Goal: Task Accomplishment & Management: Manage account settings

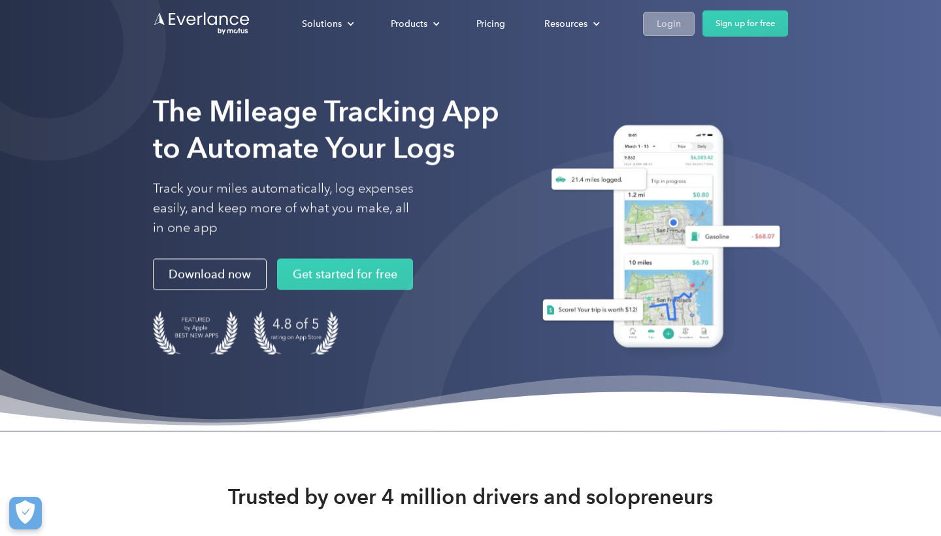
click at [673, 25] on div "Login" at bounding box center [669, 23] width 24 height 16
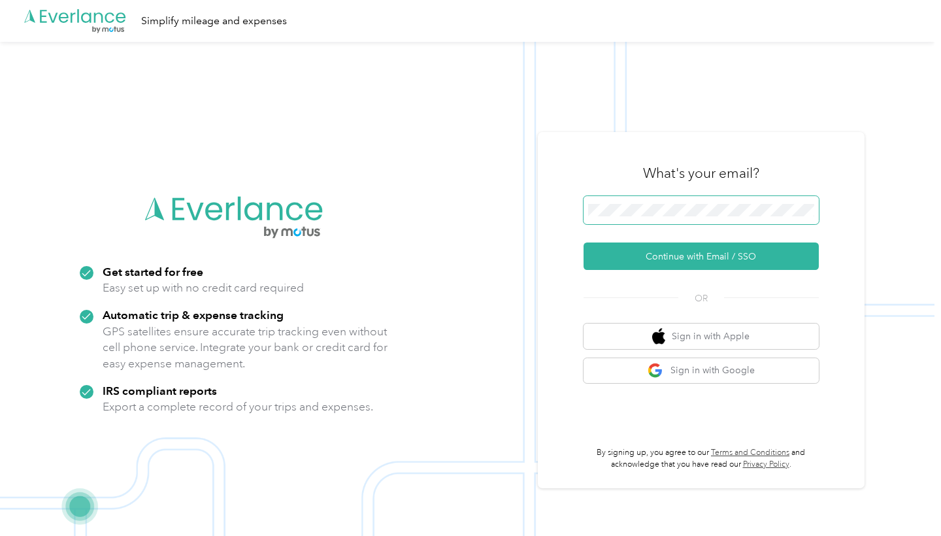
click at [669, 218] on span at bounding box center [701, 210] width 235 height 29
click at [706, 256] on button "Continue with Email / SSO" at bounding box center [701, 256] width 235 height 27
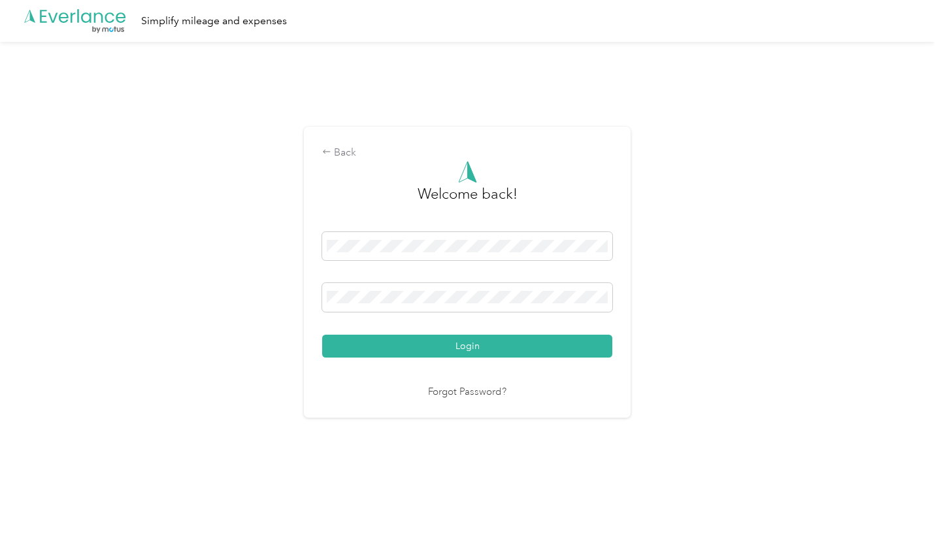
click at [471, 345] on button "Login" at bounding box center [467, 346] width 290 height 23
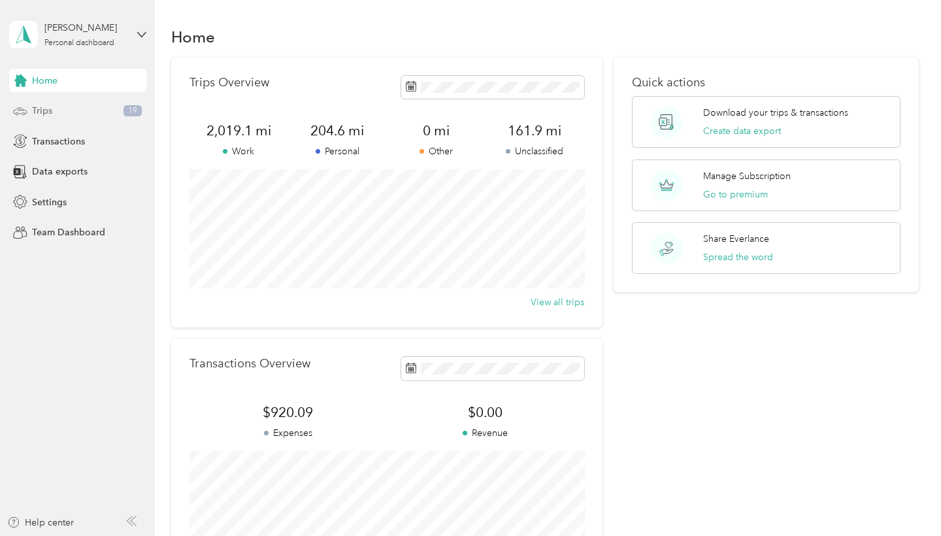
click at [56, 112] on div "Trips 19" at bounding box center [77, 111] width 137 height 24
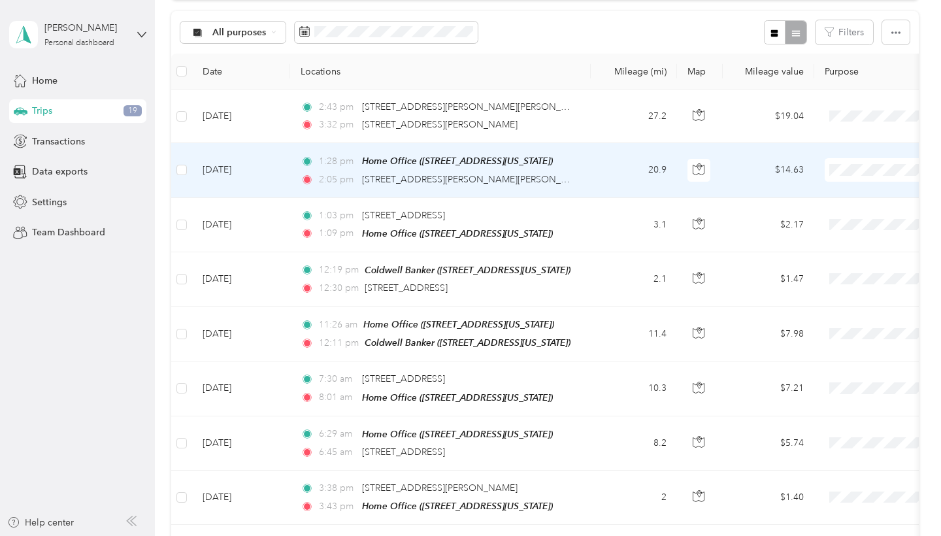
scroll to position [132, 0]
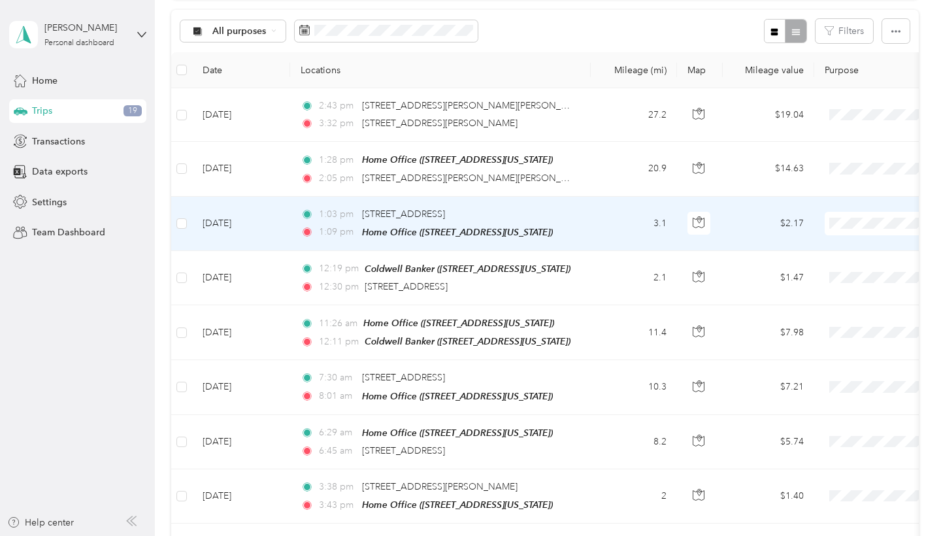
click at [277, 218] on td "Sep 30, 2025" at bounding box center [241, 224] width 98 height 54
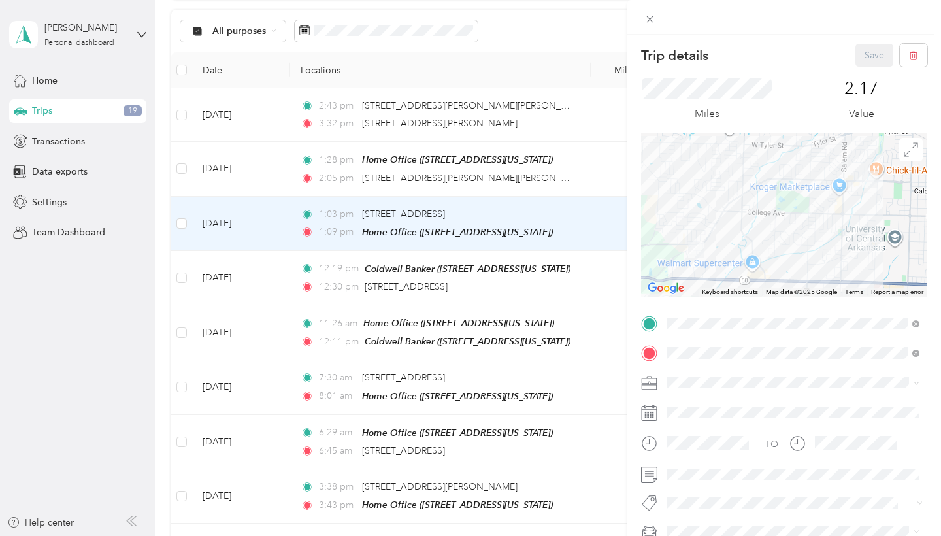
click at [282, 333] on div "Trip details Save This trip cannot be edited because it is either under review,…" at bounding box center [470, 268] width 941 height 536
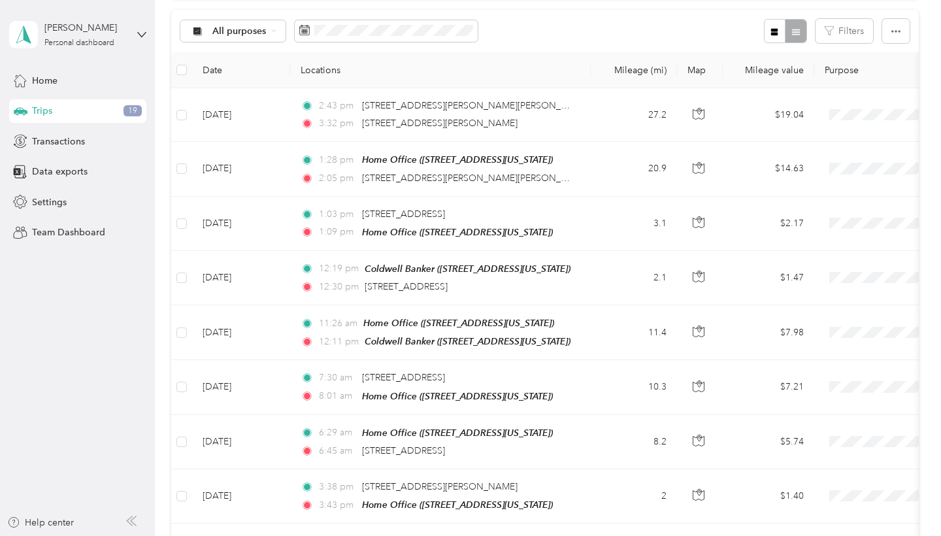
click at [269, 329] on td "Sep 30, 2025" at bounding box center [241, 332] width 98 height 55
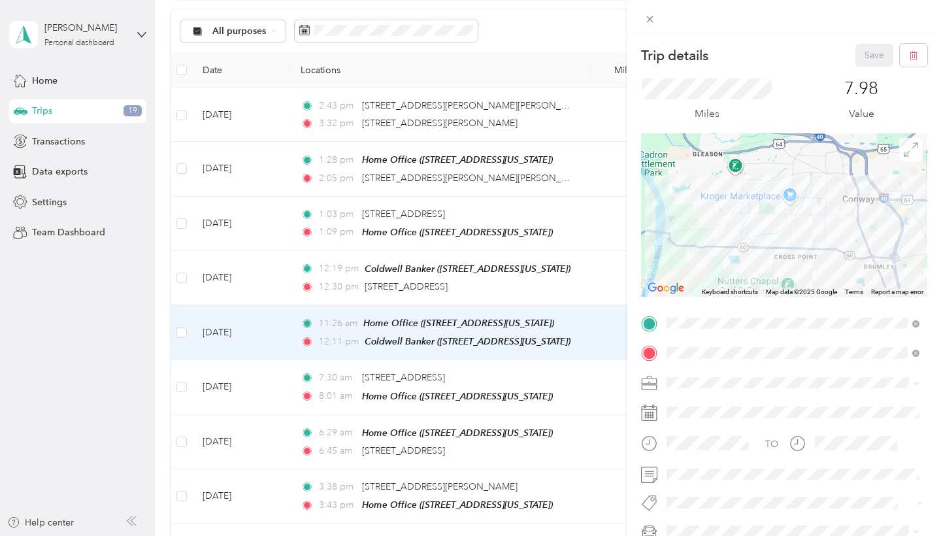
click at [910, 148] on icon at bounding box center [911, 149] width 13 height 13
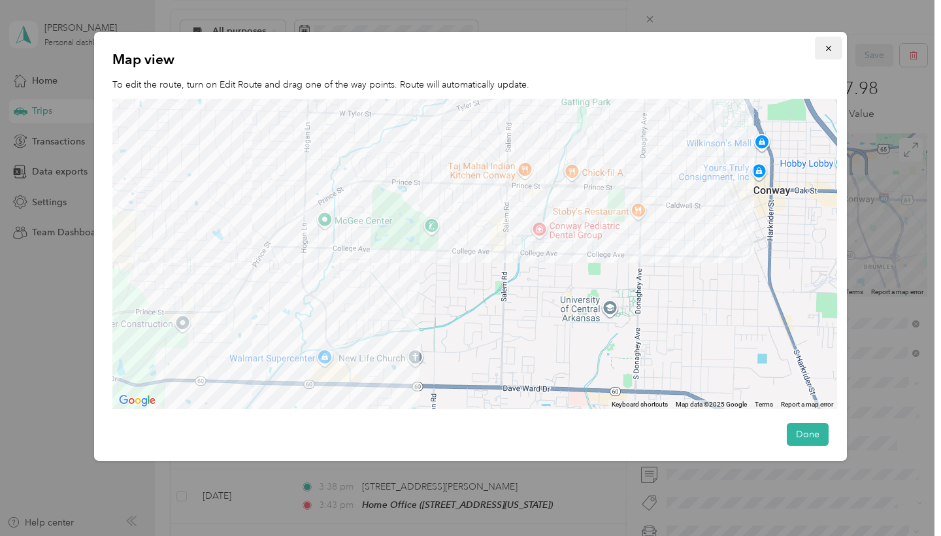
click at [828, 45] on icon "button" at bounding box center [828, 48] width 9 height 9
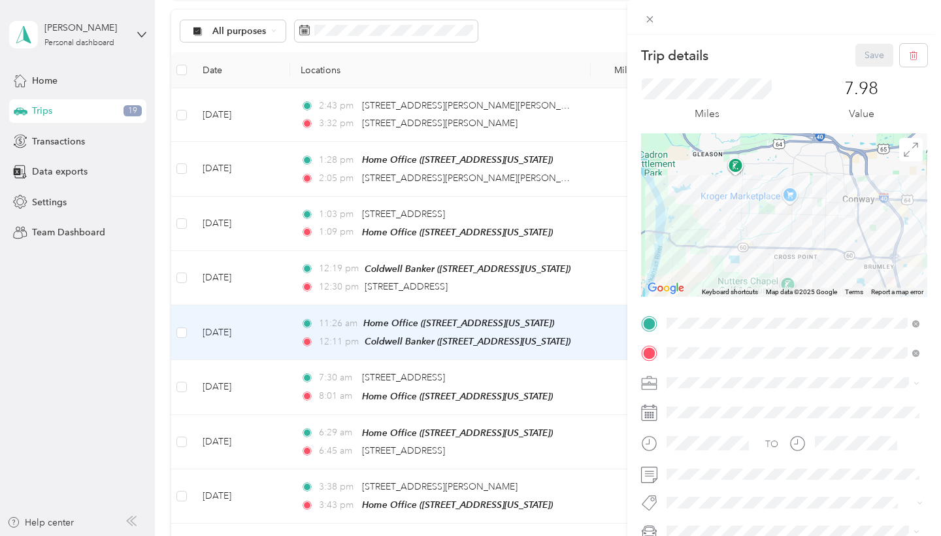
click at [561, 278] on div "Trip details Save This trip cannot be edited because it is either under review,…" at bounding box center [470, 268] width 941 height 536
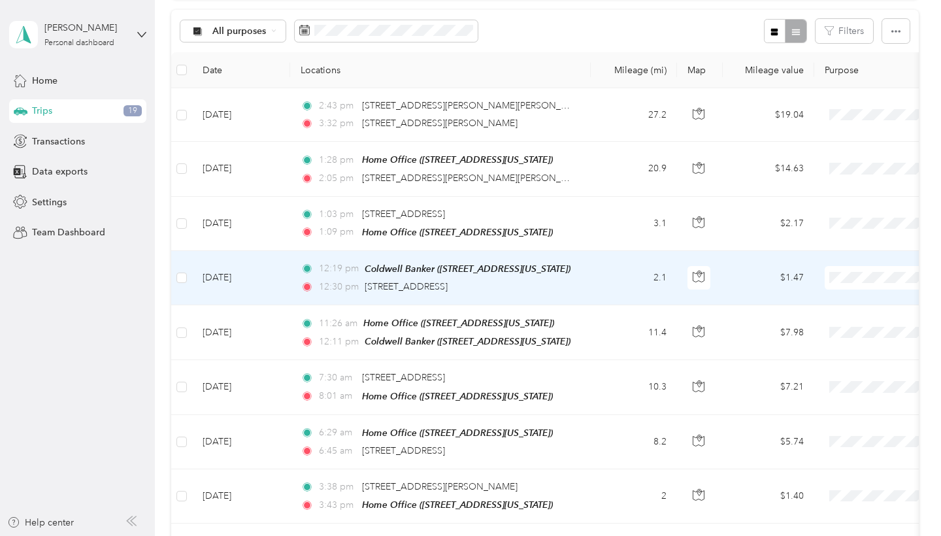
click at [570, 274] on div "12:19 pm Coldwell Banker (609 Locust Street, Conway, Arkansas) 12:30 pm 2525 Pr…" at bounding box center [438, 277] width 275 height 33
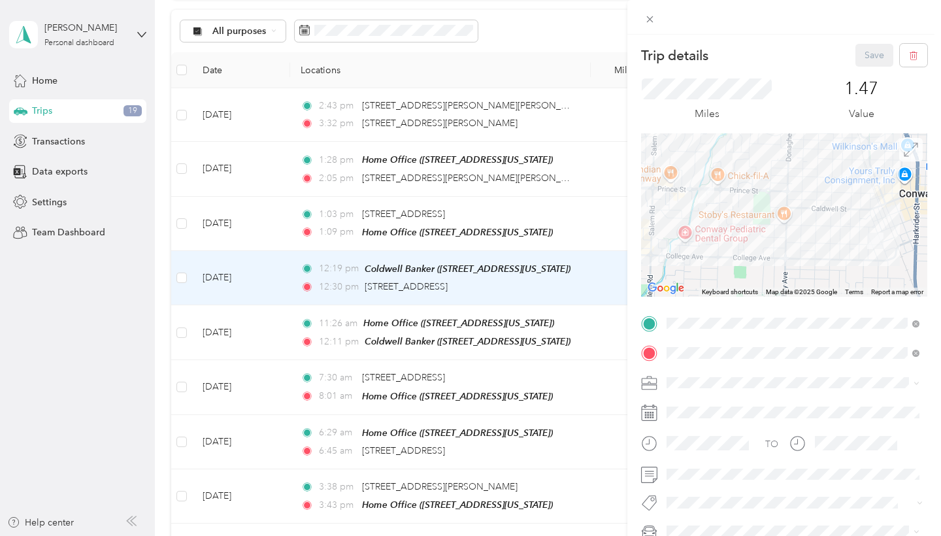
click at [913, 149] on icon at bounding box center [911, 150] width 14 height 14
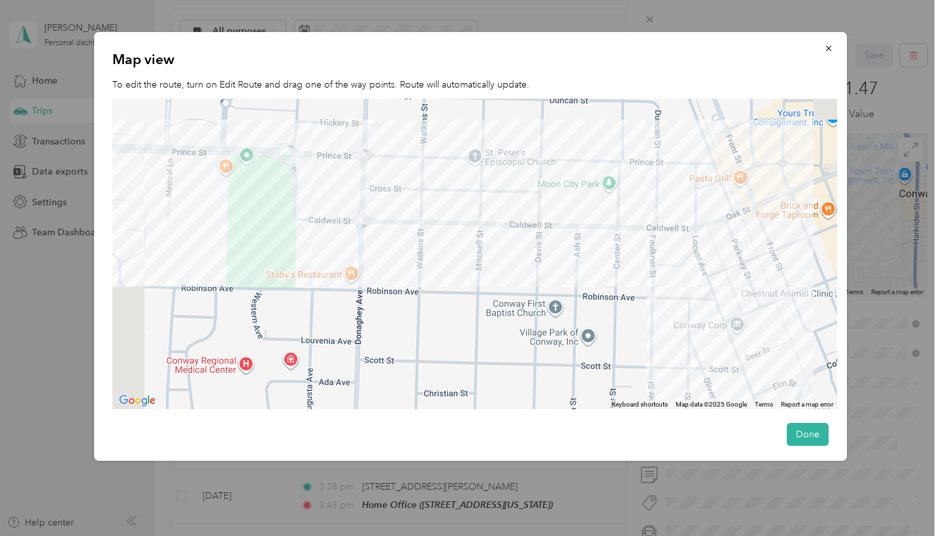
drag, startPoint x: 575, startPoint y: 254, endPoint x: 669, endPoint y: 300, distance: 105.5
click at [669, 300] on div at bounding box center [474, 254] width 725 height 311
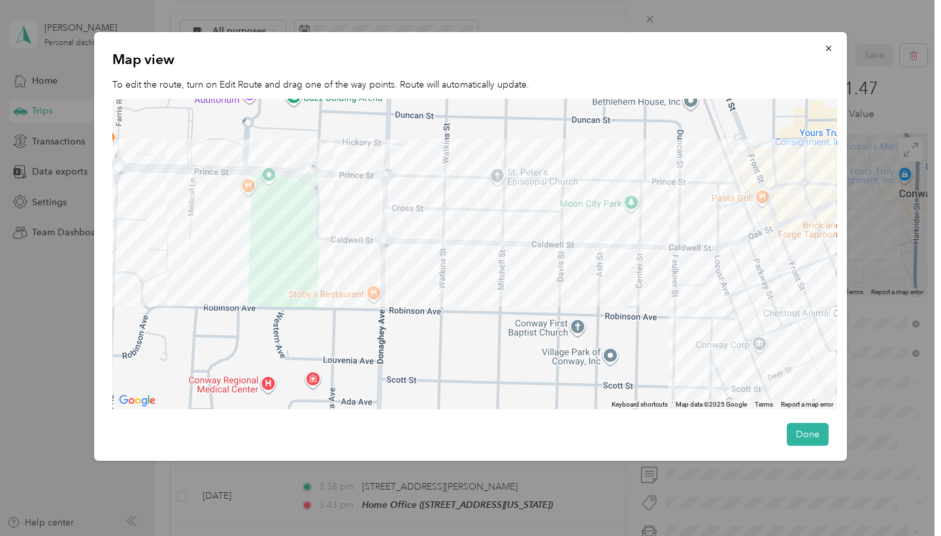
drag, startPoint x: 507, startPoint y: 275, endPoint x: 644, endPoint y: 324, distance: 144.9
click at [644, 324] on div at bounding box center [474, 254] width 725 height 311
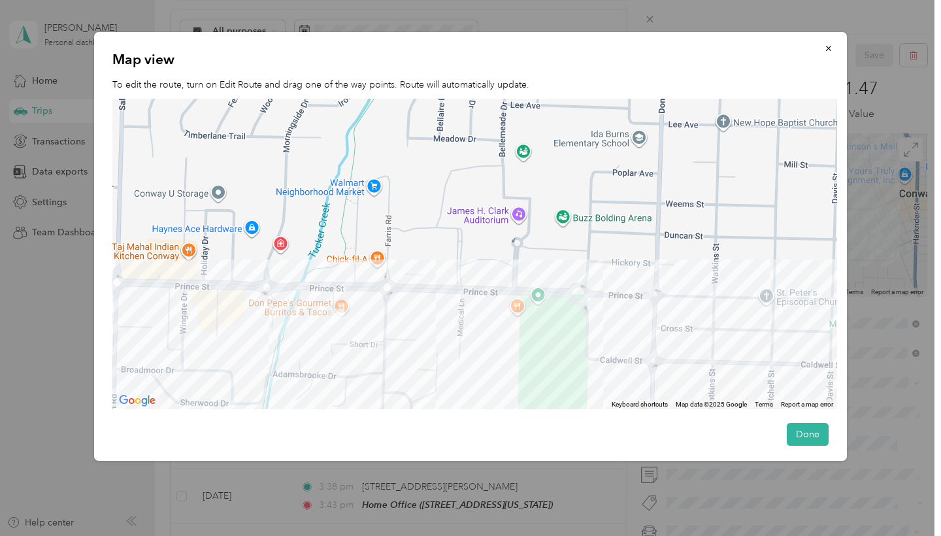
drag, startPoint x: 431, startPoint y: 324, endPoint x: 526, endPoint y: 354, distance: 99.4
click at [526, 354] on div at bounding box center [474, 254] width 725 height 311
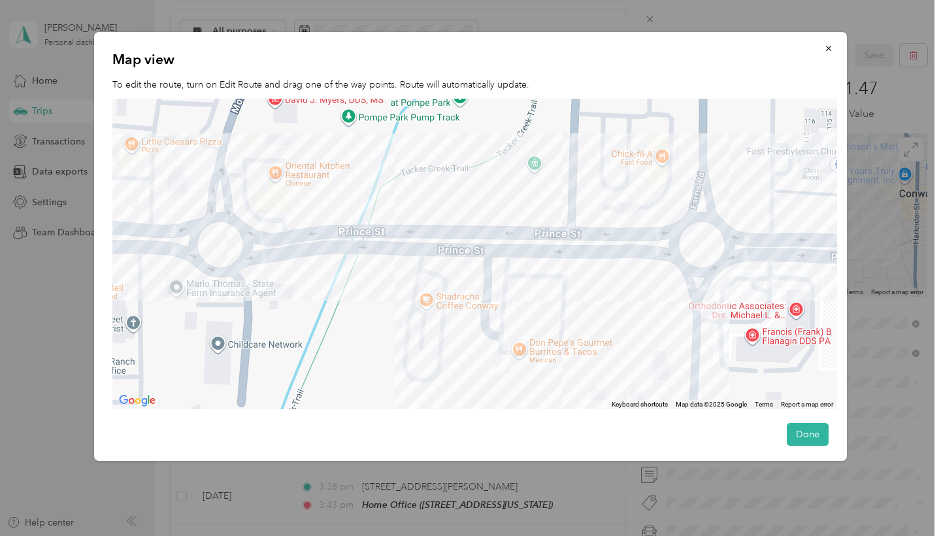
drag, startPoint x: 458, startPoint y: 392, endPoint x: 458, endPoint y: 334, distance: 57.5
click at [458, 334] on div at bounding box center [474, 254] width 725 height 311
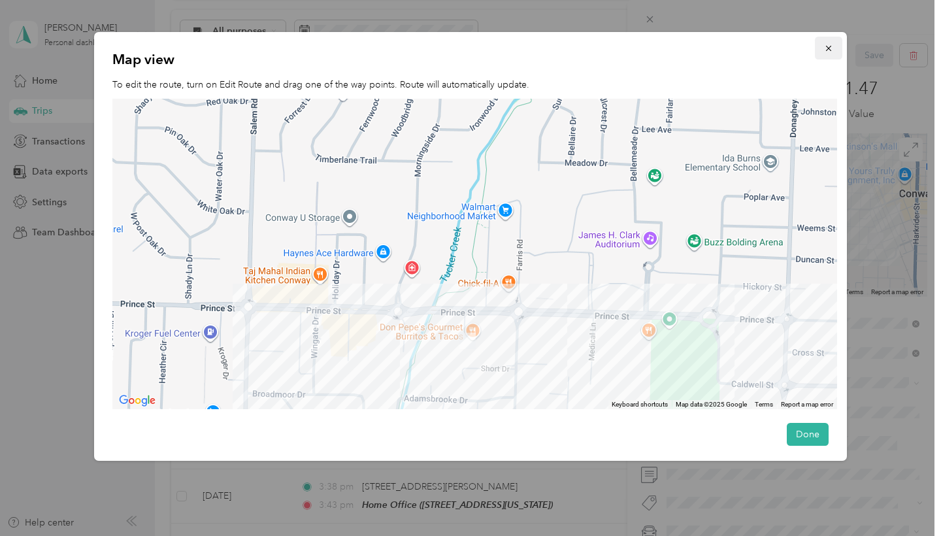
click at [826, 47] on icon "button" at bounding box center [828, 48] width 9 height 9
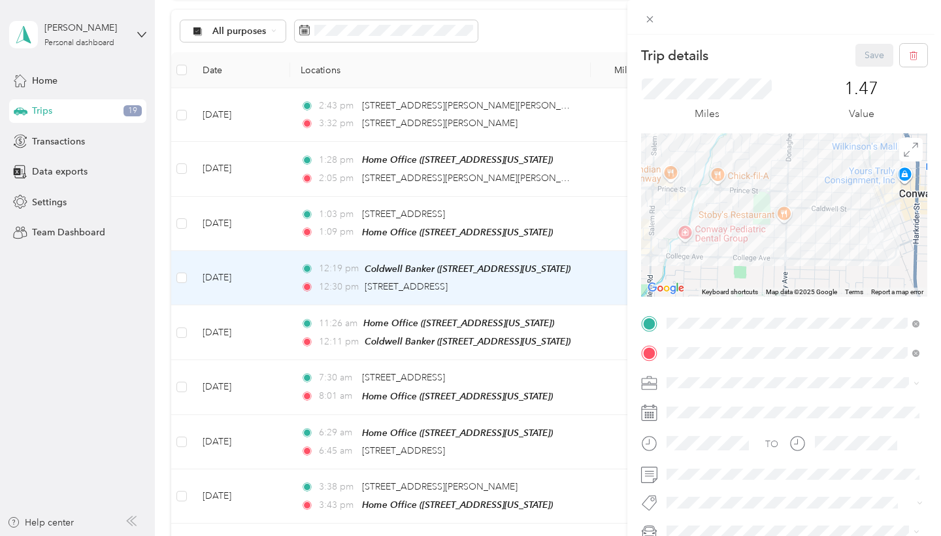
click at [555, 213] on div "Trip details Save This trip cannot be edited because it is either under review,…" at bounding box center [470, 268] width 941 height 536
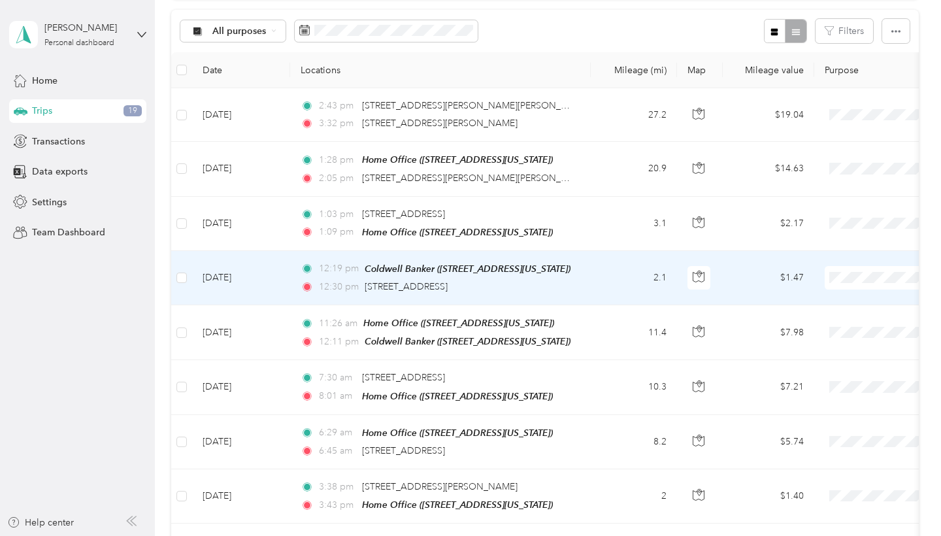
click at [558, 280] on div "12:30 pm 2525 Prince St, West Side, Conway, AR" at bounding box center [438, 287] width 275 height 14
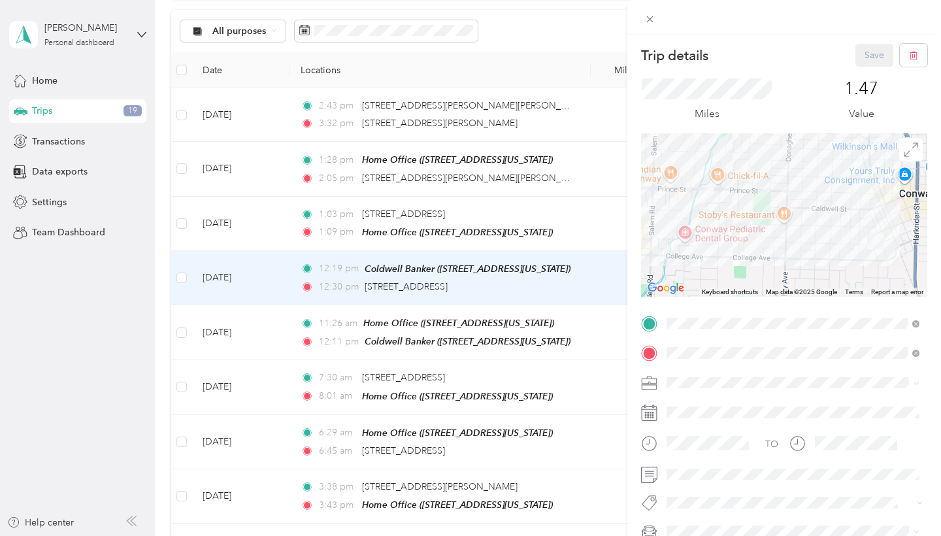
click at [556, 213] on div "Trip details Save This trip cannot be edited because it is either under review,…" at bounding box center [470, 268] width 941 height 536
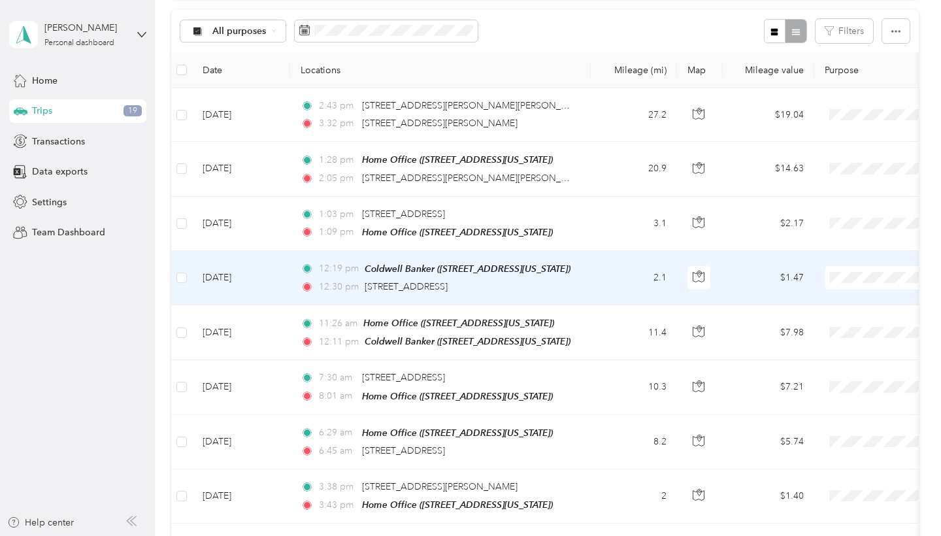
click at [591, 272] on td "2.1" at bounding box center [634, 278] width 86 height 54
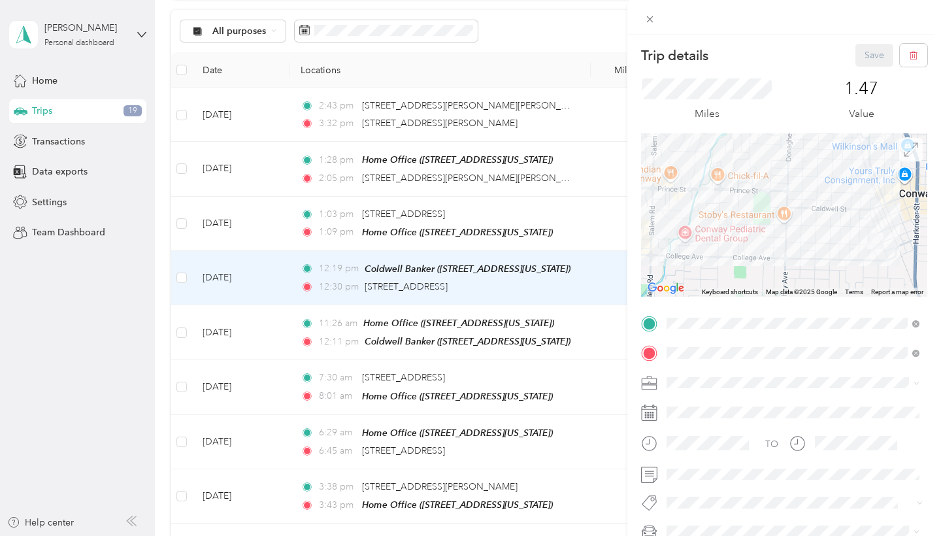
click at [911, 148] on icon at bounding box center [911, 150] width 14 height 14
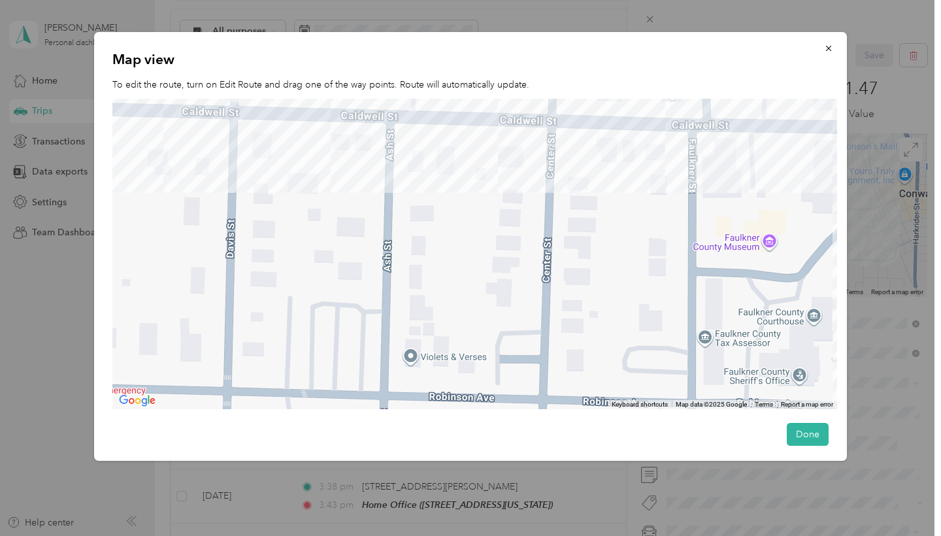
drag, startPoint x: 441, startPoint y: 171, endPoint x: 670, endPoint y: 382, distance: 311.3
click at [670, 382] on div at bounding box center [474, 254] width 725 height 311
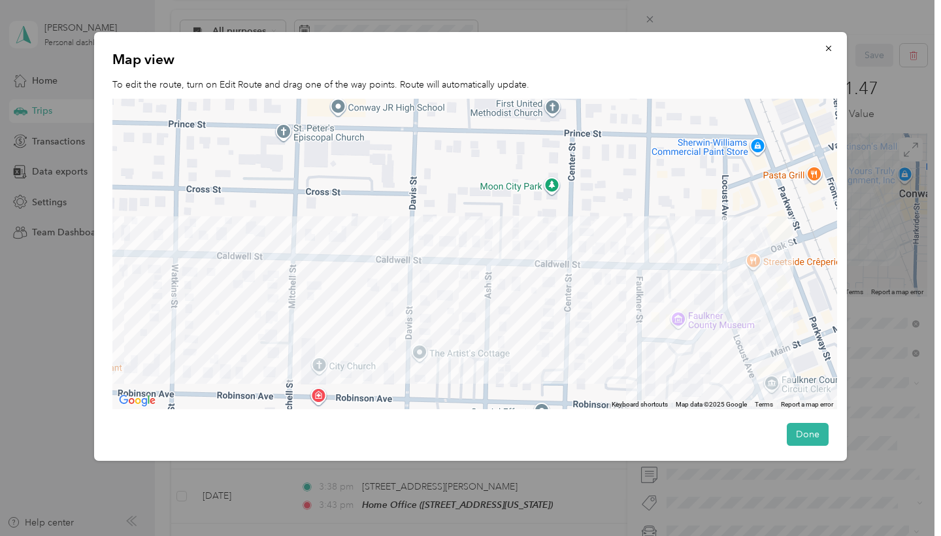
drag, startPoint x: 279, startPoint y: 203, endPoint x: 529, endPoint y: 234, distance: 251.7
click at [517, 232] on div at bounding box center [474, 254] width 725 height 311
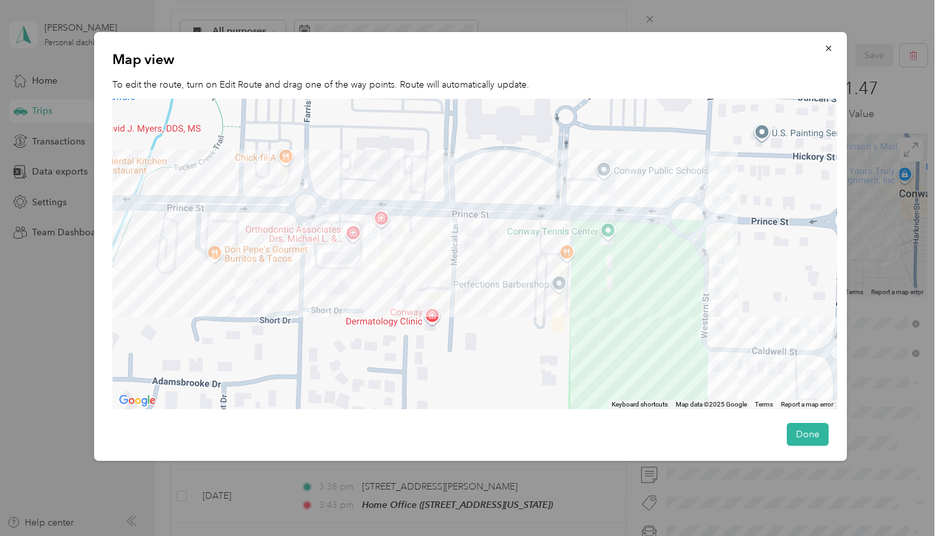
drag, startPoint x: 482, startPoint y: 269, endPoint x: 611, endPoint y: 296, distance: 132.3
click at [608, 296] on div at bounding box center [474, 254] width 725 height 311
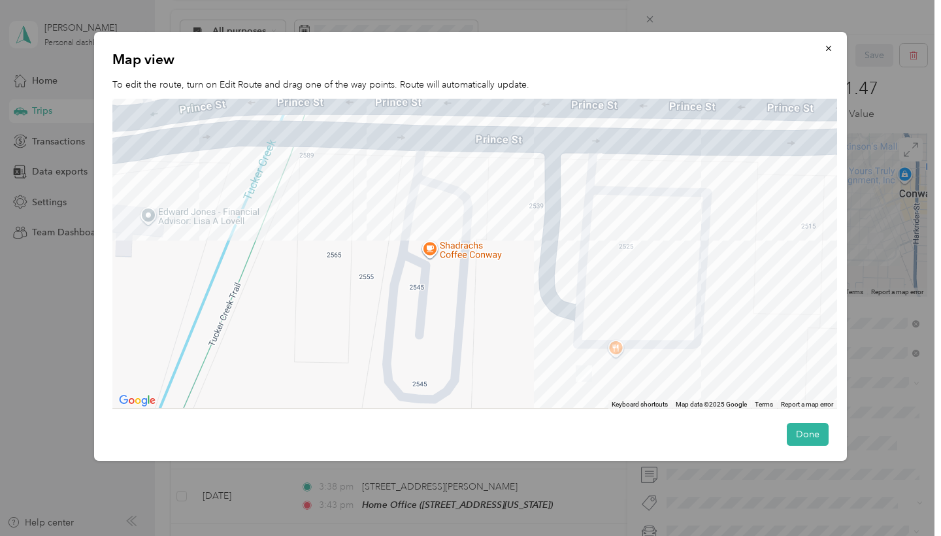
drag, startPoint x: 546, startPoint y: 312, endPoint x: 481, endPoint y: 212, distance: 119.7
click at [481, 212] on div at bounding box center [474, 254] width 725 height 311
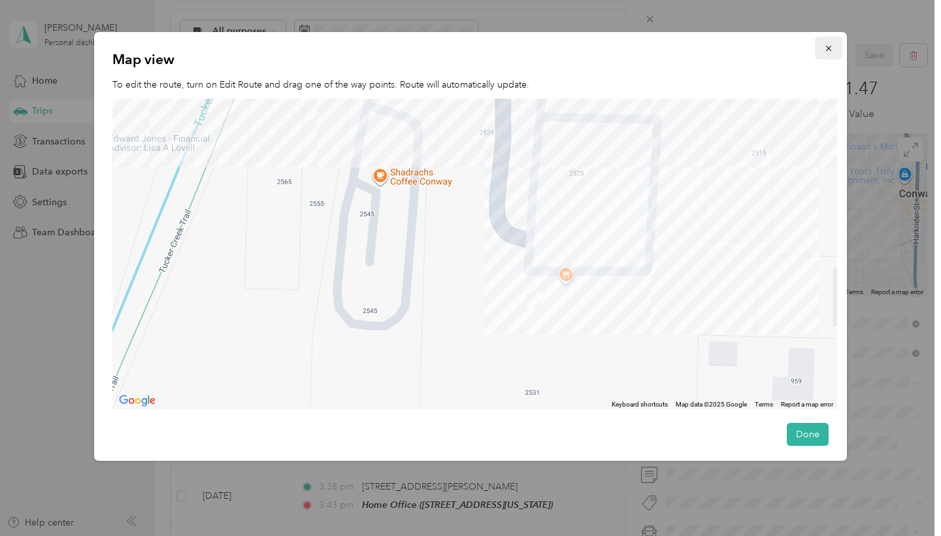
click at [824, 44] on button "button" at bounding box center [828, 48] width 27 height 23
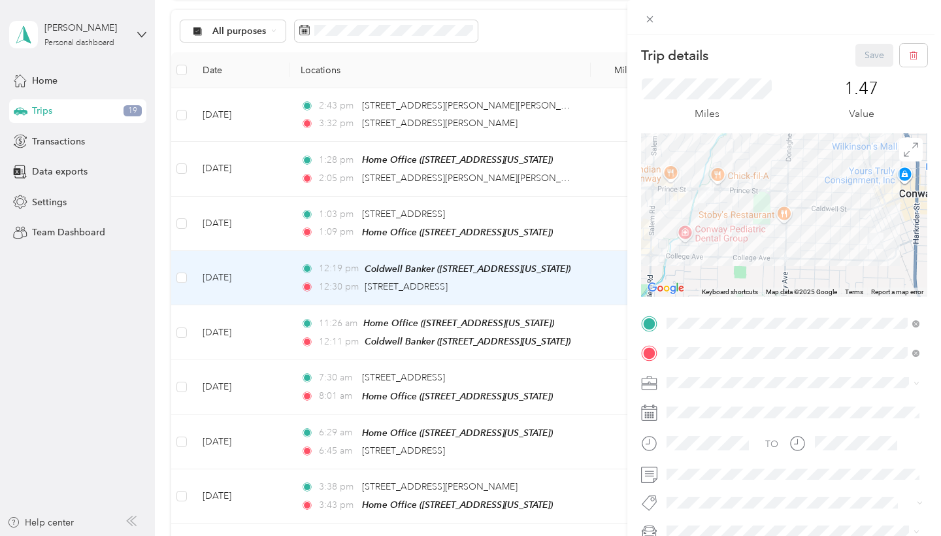
click at [582, 215] on div "Trip details Save This trip cannot be edited because it is either under review,…" at bounding box center [470, 268] width 941 height 536
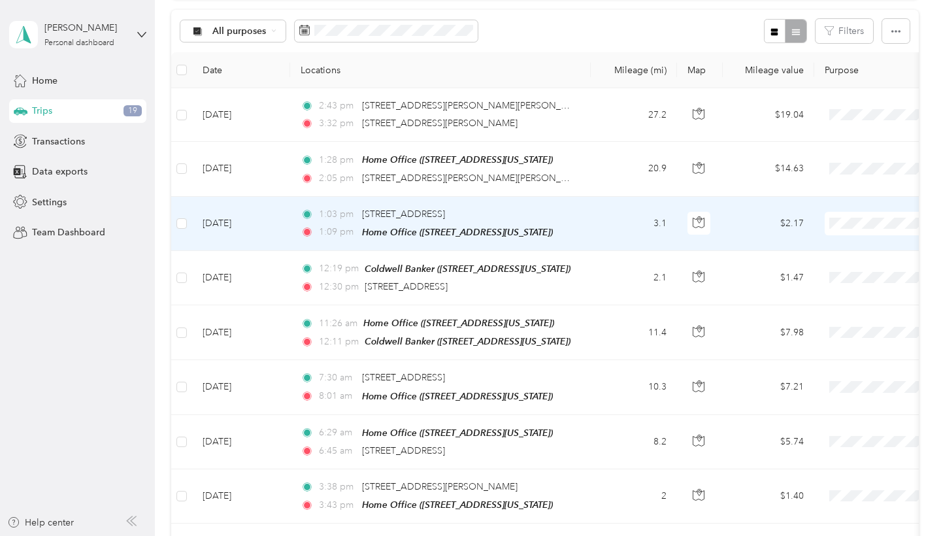
click at [550, 209] on div "1:03 pm 2525 Prince St, West Side, Conway, AR" at bounding box center [438, 214] width 275 height 14
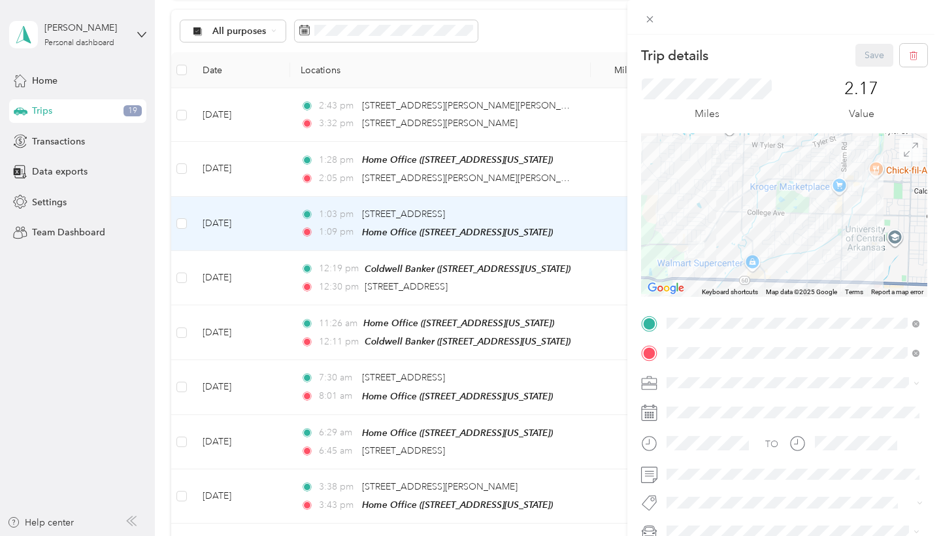
click at [913, 152] on icon at bounding box center [911, 150] width 14 height 14
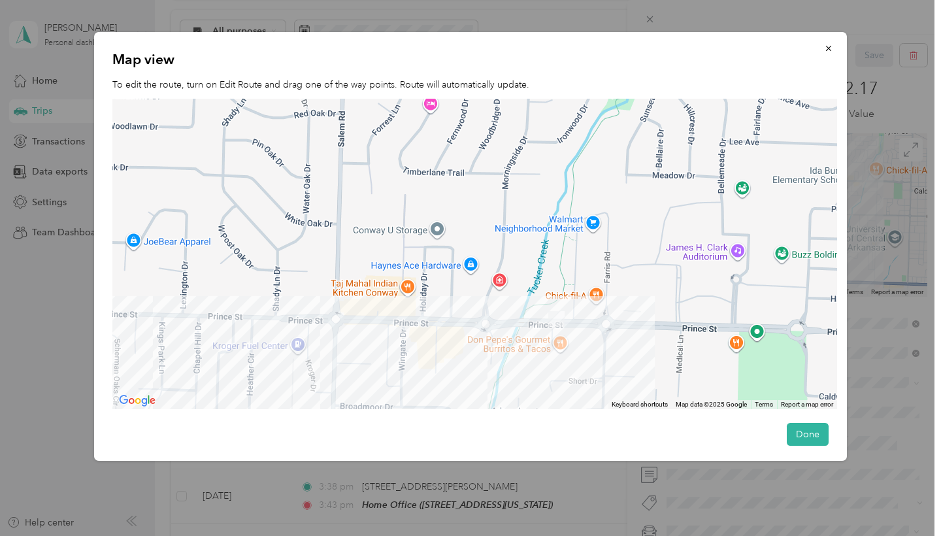
drag, startPoint x: 418, startPoint y: 305, endPoint x: 514, endPoint y: 305, distance: 96.1
click at [514, 305] on div at bounding box center [474, 254] width 725 height 311
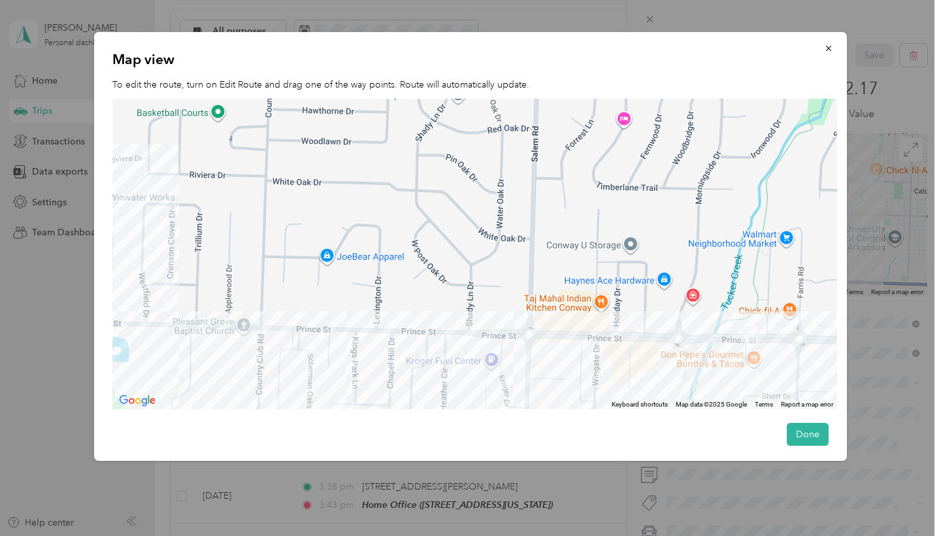
drag, startPoint x: 356, startPoint y: 294, endPoint x: 624, endPoint y: 278, distance: 268.5
click at [624, 279] on div at bounding box center [474, 254] width 725 height 311
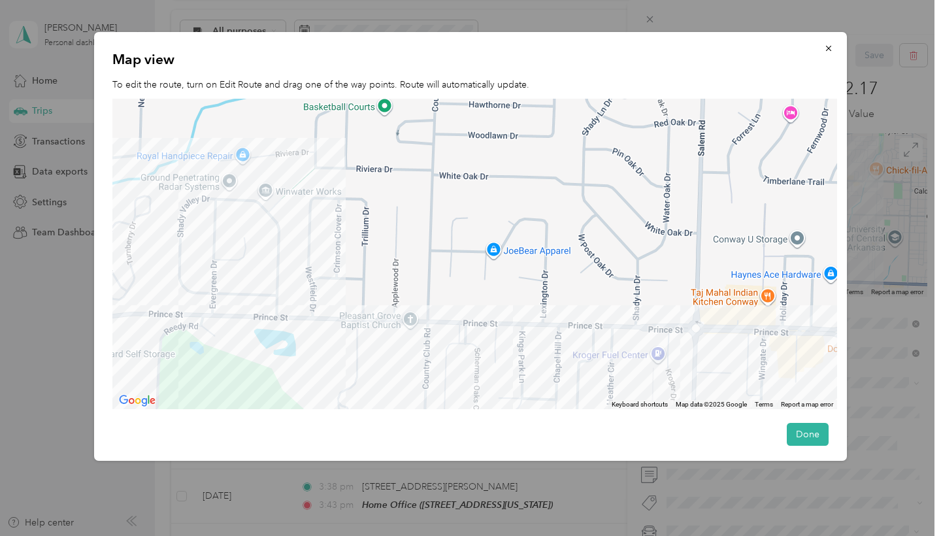
drag, startPoint x: 456, startPoint y: 281, endPoint x: 601, endPoint y: 278, distance: 145.2
click at [601, 278] on div at bounding box center [474, 254] width 725 height 311
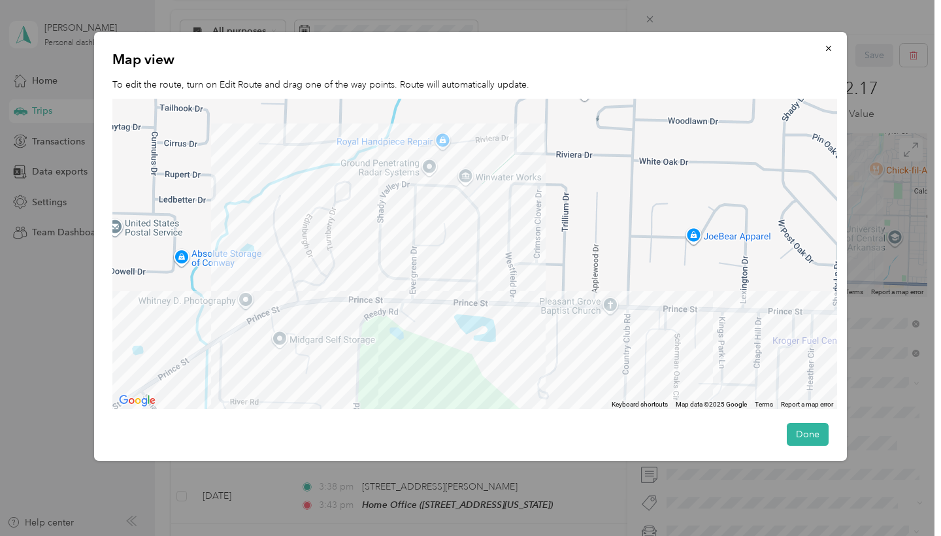
drag, startPoint x: 428, startPoint y: 288, endPoint x: 641, endPoint y: 272, distance: 213.7
click at [641, 272] on div at bounding box center [474, 254] width 725 height 311
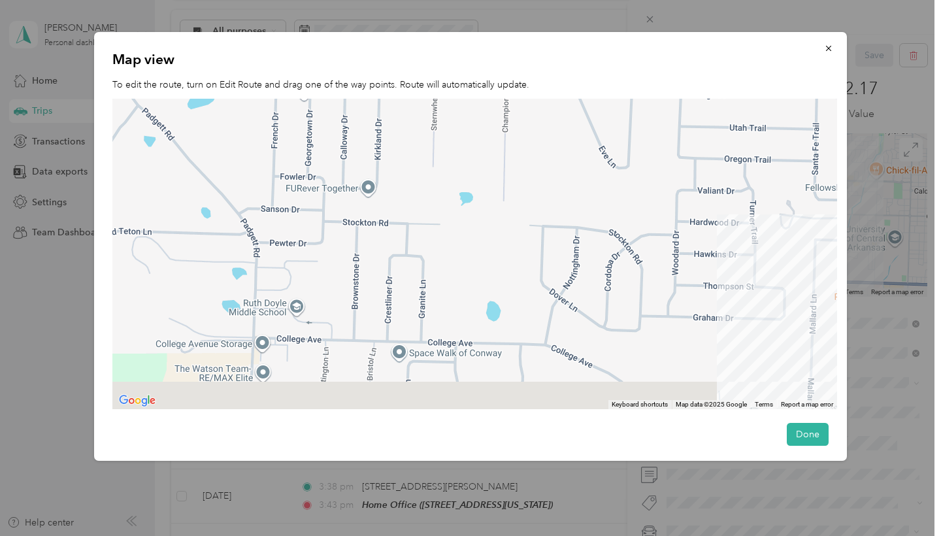
drag, startPoint x: 656, startPoint y: 311, endPoint x: 567, endPoint y: 244, distance: 112.0
click at [567, 244] on div at bounding box center [474, 254] width 725 height 311
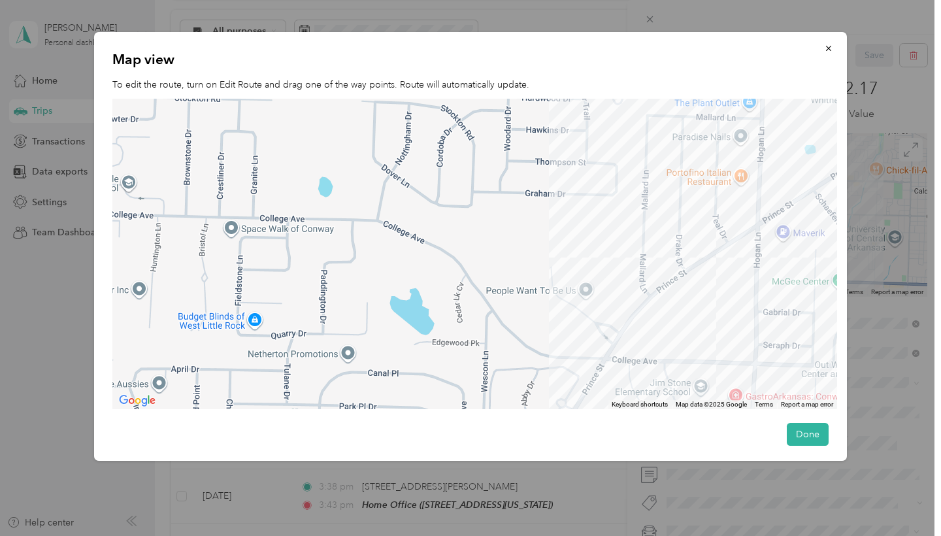
drag, startPoint x: 546, startPoint y: 306, endPoint x: 533, endPoint y: 218, distance: 89.2
click at [533, 218] on div at bounding box center [474, 254] width 725 height 311
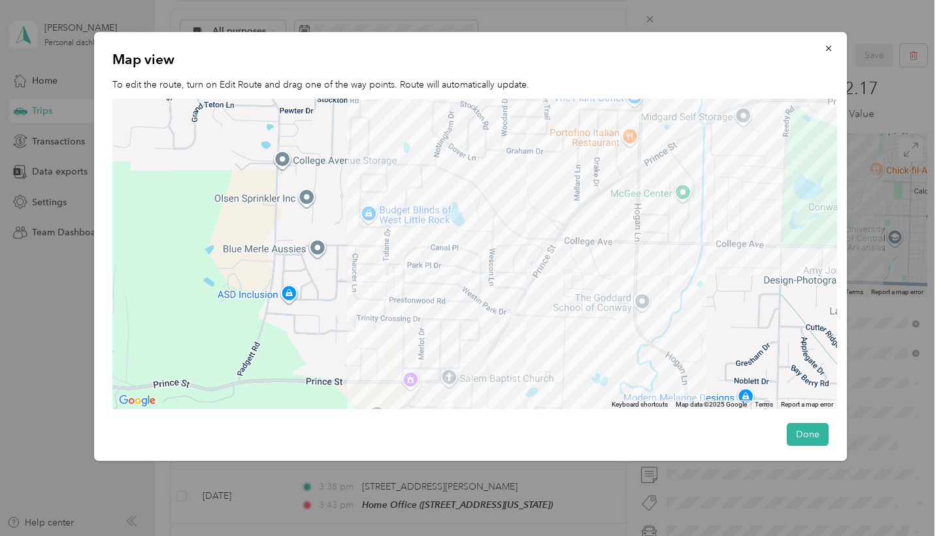
drag, startPoint x: 543, startPoint y: 354, endPoint x: 543, endPoint y: 339, distance: 15.7
click at [543, 339] on div at bounding box center [474, 254] width 725 height 311
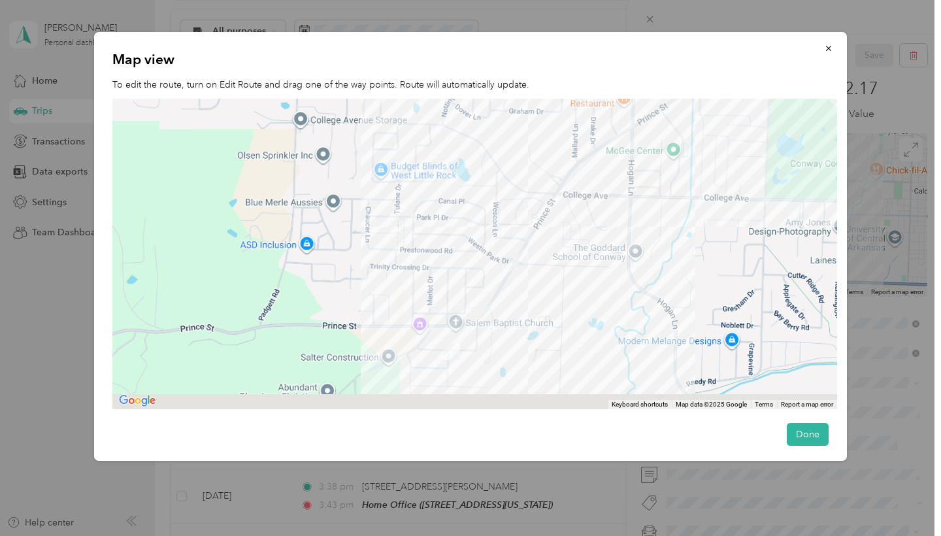
drag, startPoint x: 543, startPoint y: 339, endPoint x: 543, endPoint y: 281, distance: 57.5
click at [543, 281] on div at bounding box center [474, 254] width 725 height 311
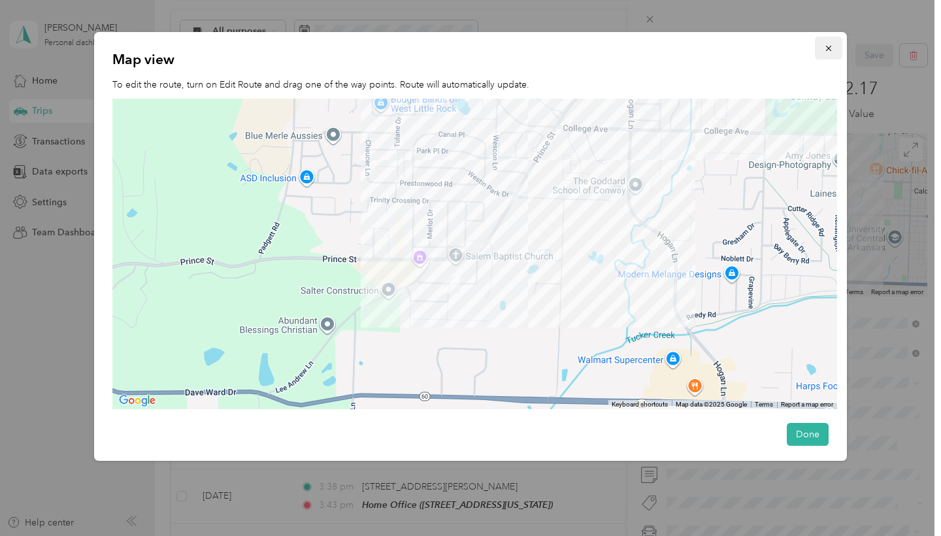
click at [825, 44] on icon "button" at bounding box center [828, 48] width 9 height 9
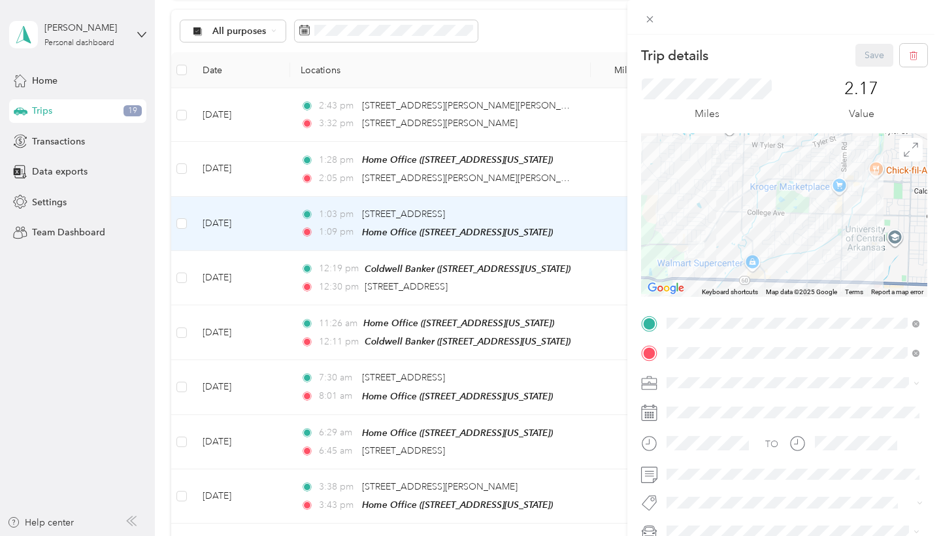
click at [524, 177] on div "Trip details Save This trip cannot be edited because it is either under review,…" at bounding box center [470, 268] width 941 height 536
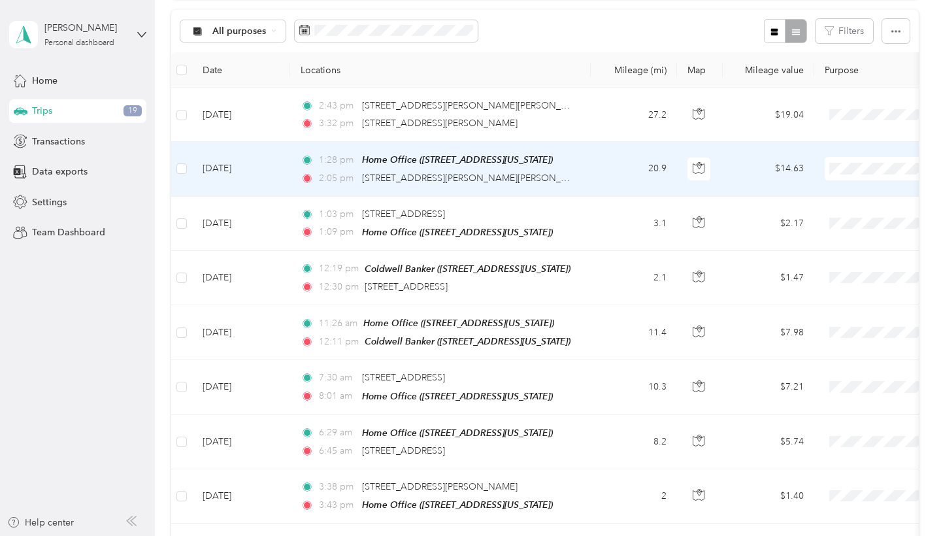
click at [515, 178] on div "2:05 pm 35 S Hillis Rd, Bigelow, AR" at bounding box center [438, 178] width 275 height 14
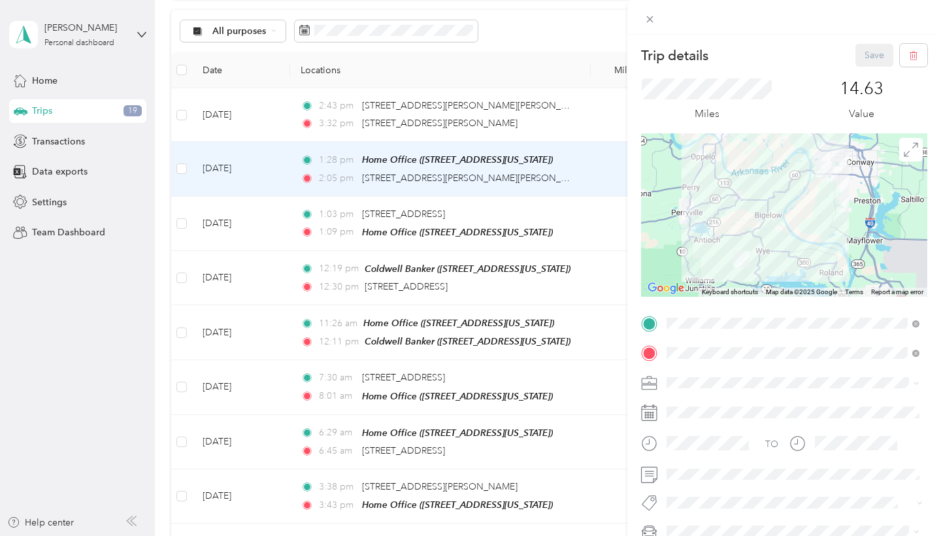
click at [533, 107] on div "Trip details Save This trip cannot be edited because it is either under review,…" at bounding box center [470, 268] width 941 height 536
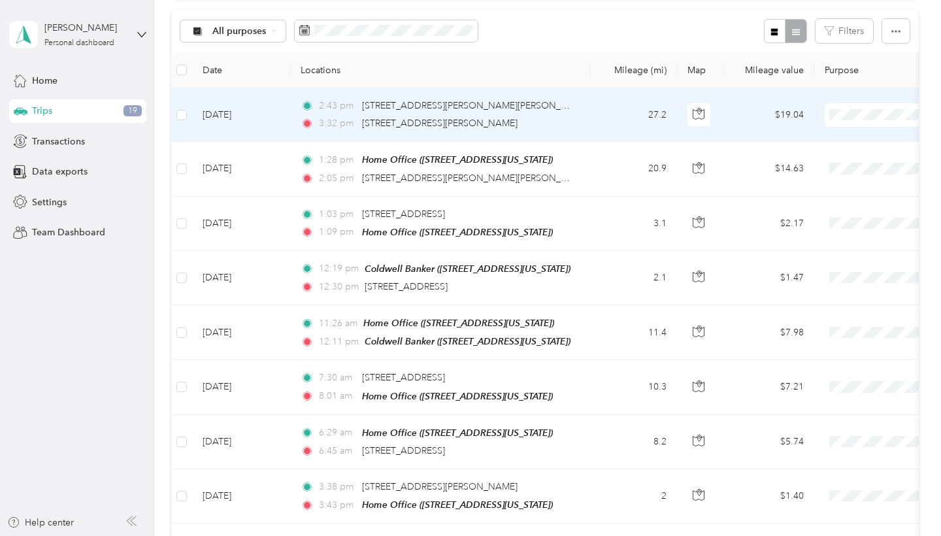
click at [514, 107] on div "2:43 pm 35 S Hillis Rd, Bigelow, AR" at bounding box center [438, 106] width 275 height 14
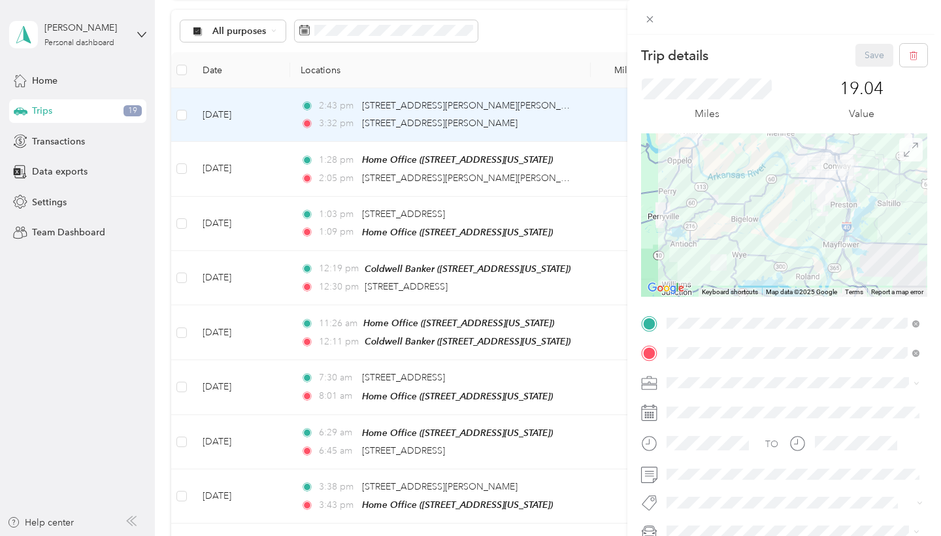
click at [910, 156] on icon at bounding box center [911, 150] width 14 height 14
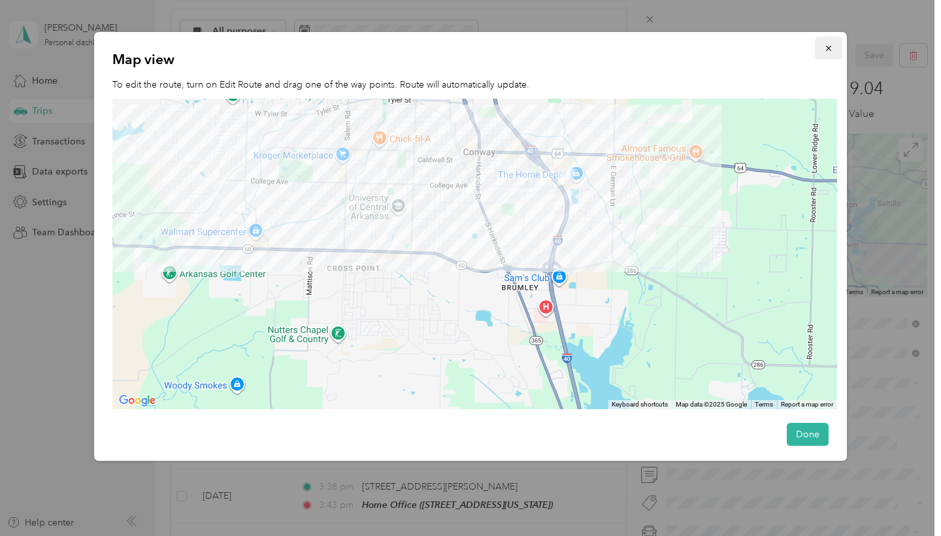
click at [830, 44] on icon "button" at bounding box center [828, 48] width 9 height 9
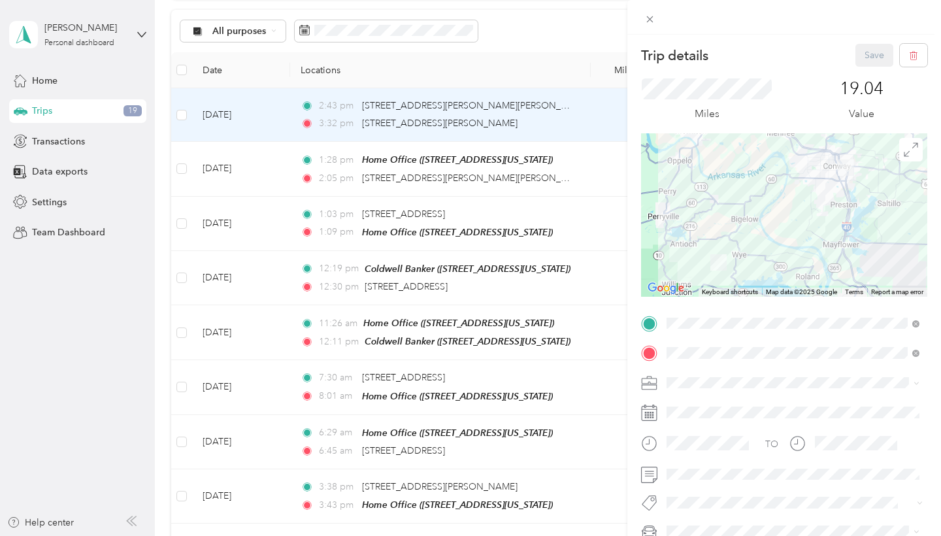
click at [56, 80] on div "Trip details Save This trip cannot be edited because it is either under review,…" at bounding box center [470, 268] width 941 height 536
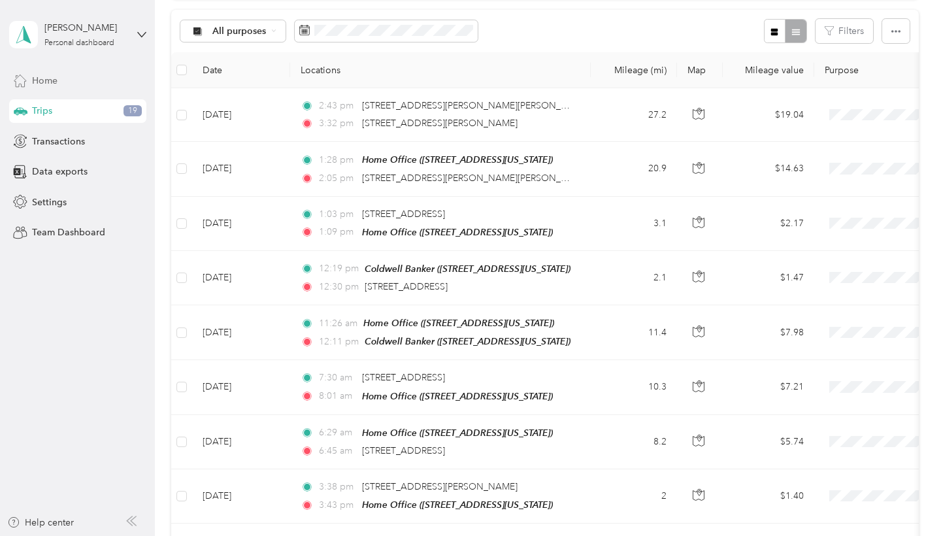
click at [42, 79] on span "Home" at bounding box center [44, 81] width 25 height 14
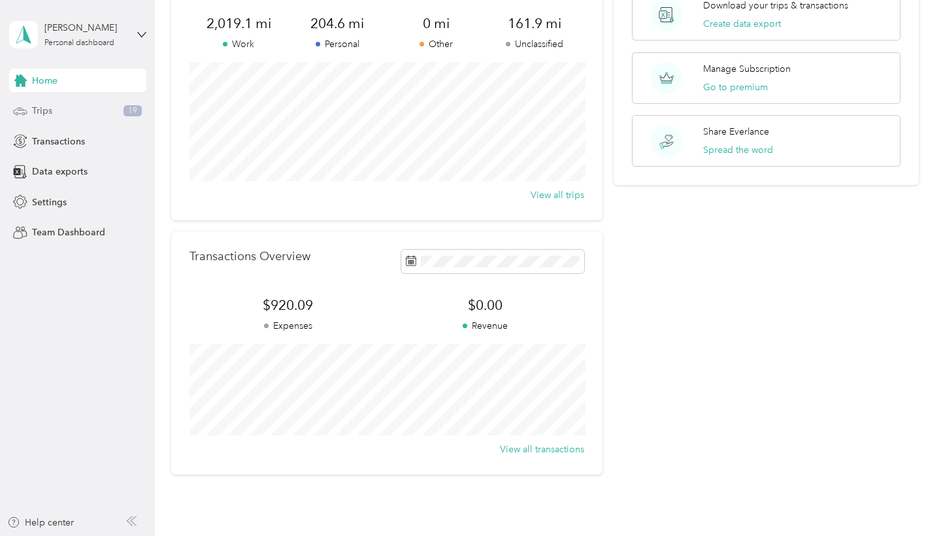
click at [39, 110] on span "Trips" at bounding box center [42, 111] width 20 height 14
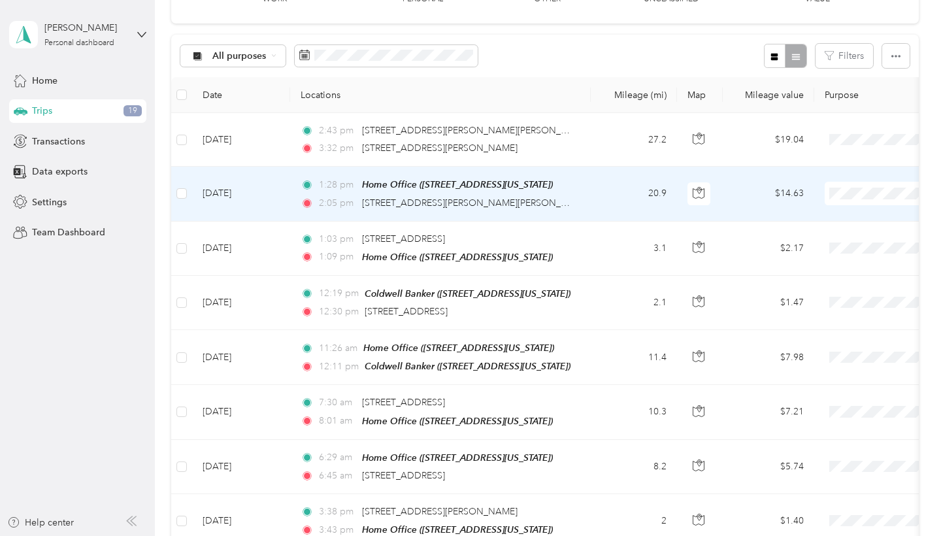
click at [274, 195] on td "Sep 30, 2025" at bounding box center [241, 194] width 98 height 54
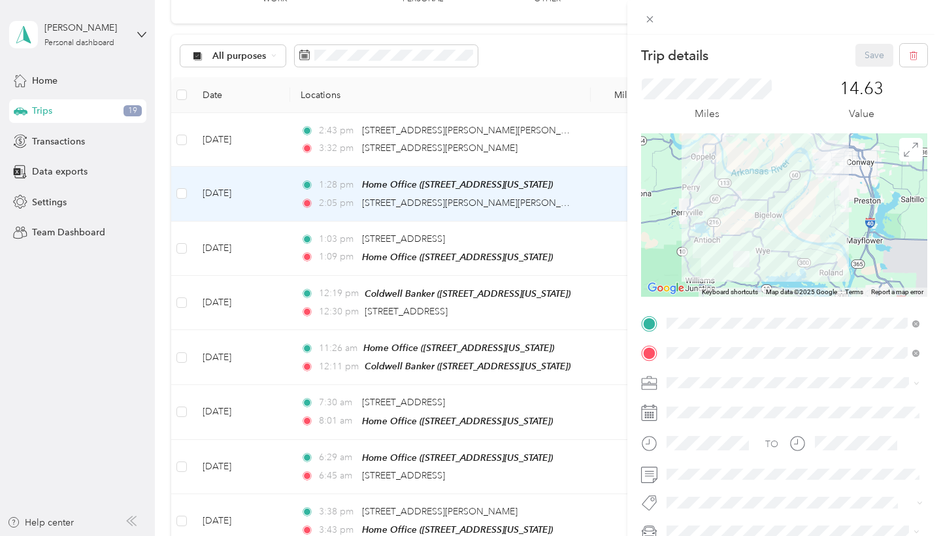
click at [268, 235] on div "Trip details Save This trip cannot be edited because it is either under review,…" at bounding box center [470, 268] width 941 height 536
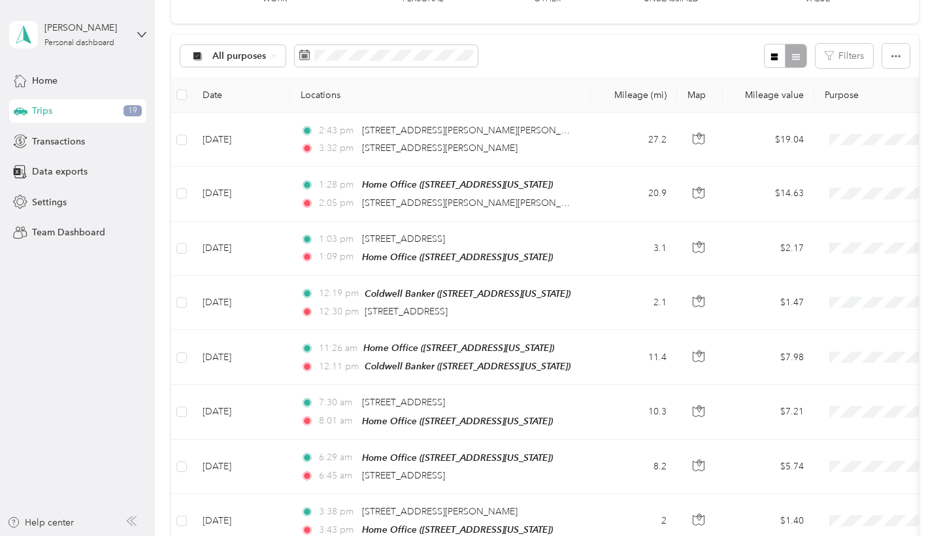
click at [288, 243] on td "Sep 30, 2025" at bounding box center [241, 249] width 98 height 54
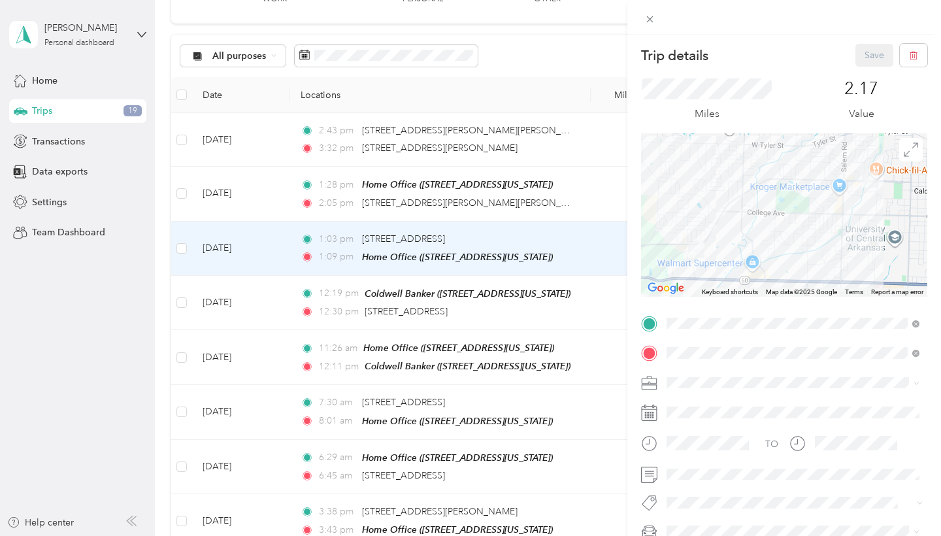
click at [284, 295] on div "Trip details Save This trip cannot be edited because it is either under review,…" at bounding box center [470, 268] width 941 height 536
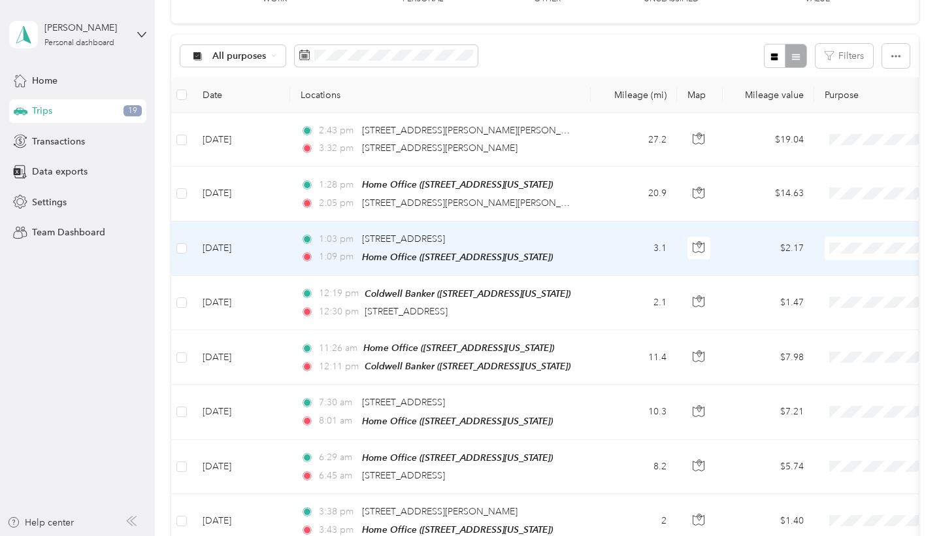
click at [277, 244] on td "Sep 30, 2025" at bounding box center [241, 249] width 98 height 54
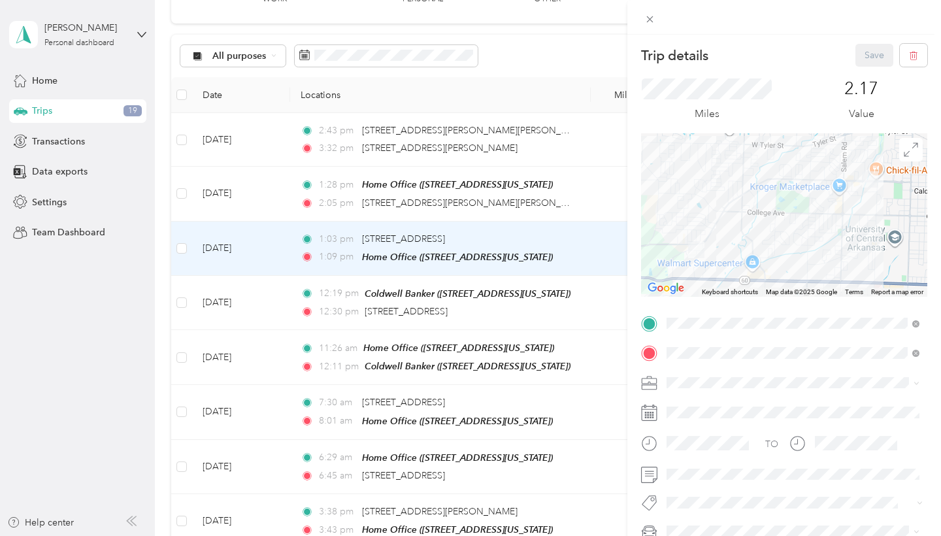
click at [280, 306] on div "Trip details Save This trip cannot be edited because it is either under review,…" at bounding box center [470, 268] width 941 height 536
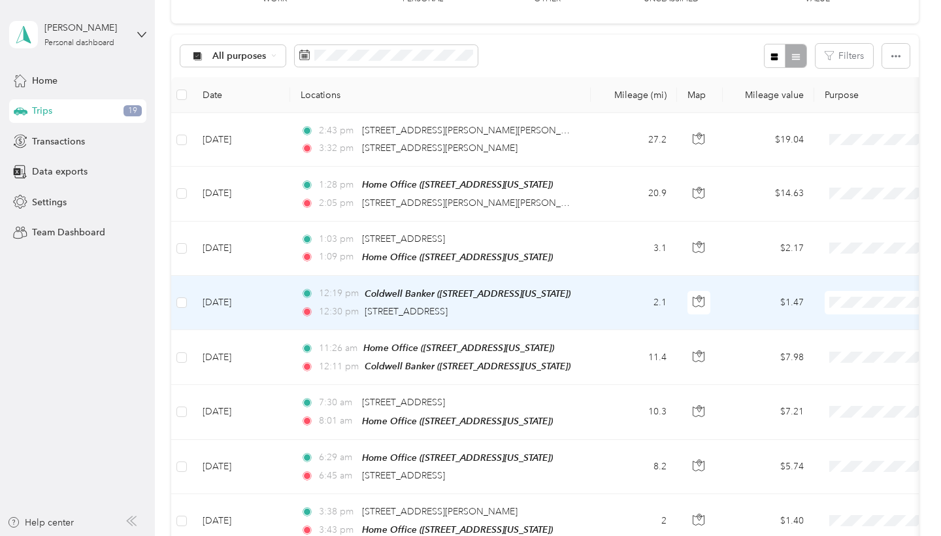
click at [267, 303] on td "Sep 30, 2025" at bounding box center [241, 303] width 98 height 54
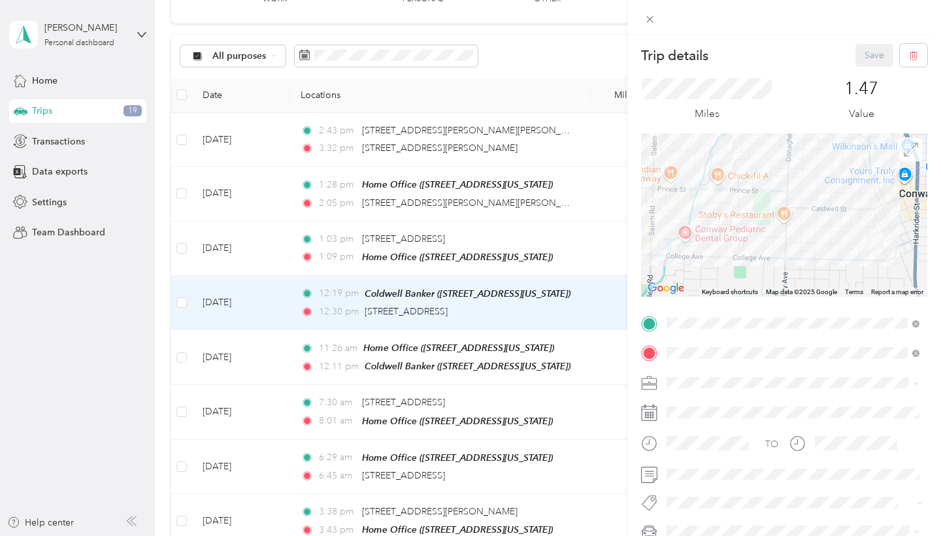
click at [907, 157] on span at bounding box center [912, 150] width 24 height 24
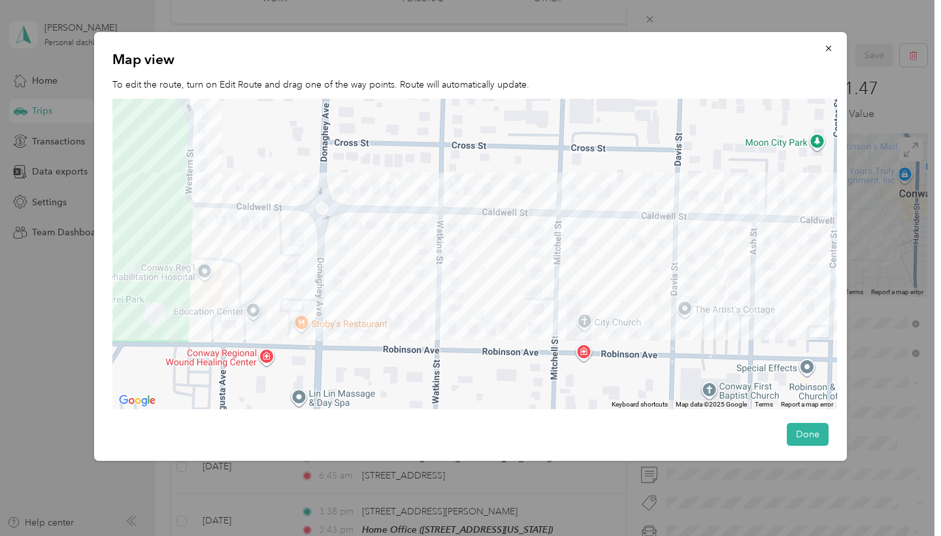
drag, startPoint x: 439, startPoint y: 245, endPoint x: 752, endPoint y: 320, distance: 321.9
click at [752, 320] on div at bounding box center [474, 254] width 725 height 311
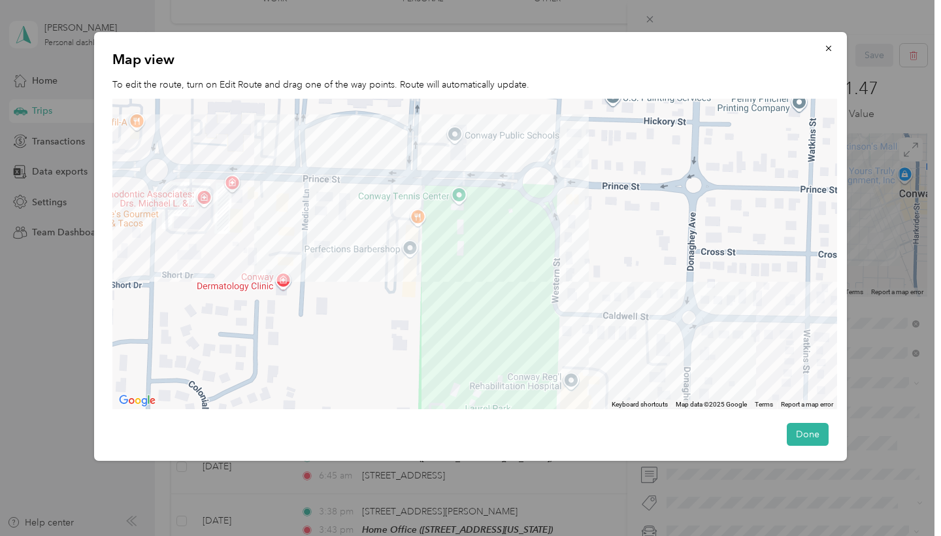
drag, startPoint x: 382, startPoint y: 261, endPoint x: 511, endPoint y: 295, distance: 133.2
click at [511, 295] on div at bounding box center [474, 254] width 725 height 311
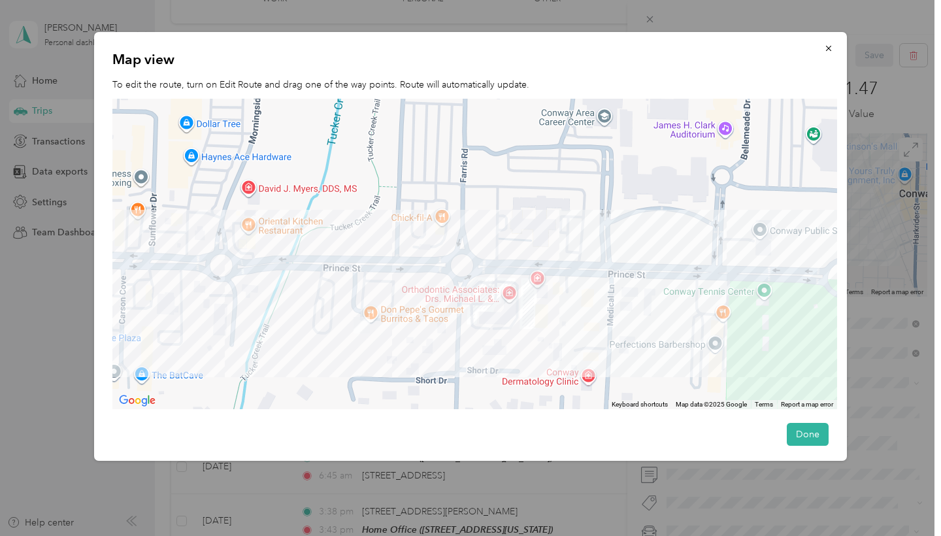
drag, startPoint x: 430, startPoint y: 307, endPoint x: 540, endPoint y: 304, distance: 109.9
click at [540, 304] on div at bounding box center [474, 254] width 725 height 311
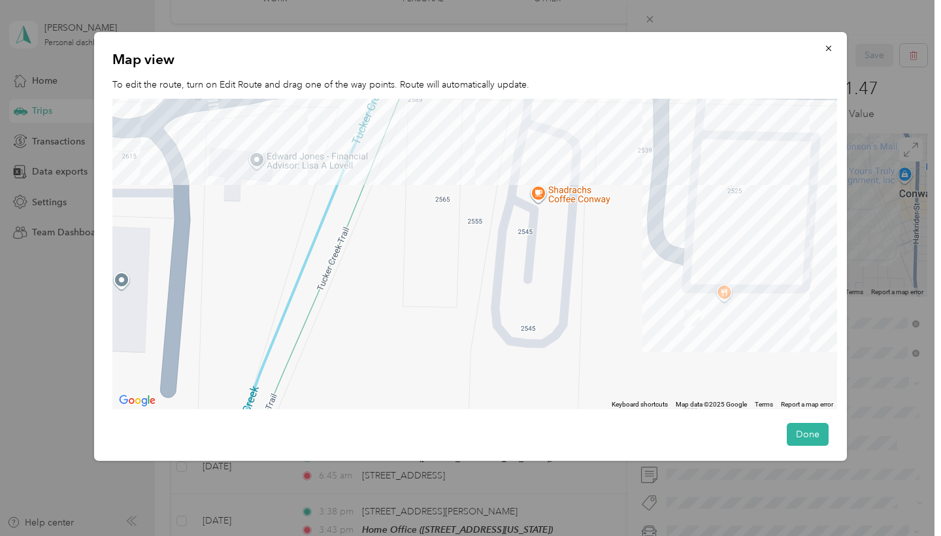
drag, startPoint x: 738, startPoint y: 327, endPoint x: 632, endPoint y: 275, distance: 118.1
click at [632, 275] on div at bounding box center [474, 254] width 725 height 311
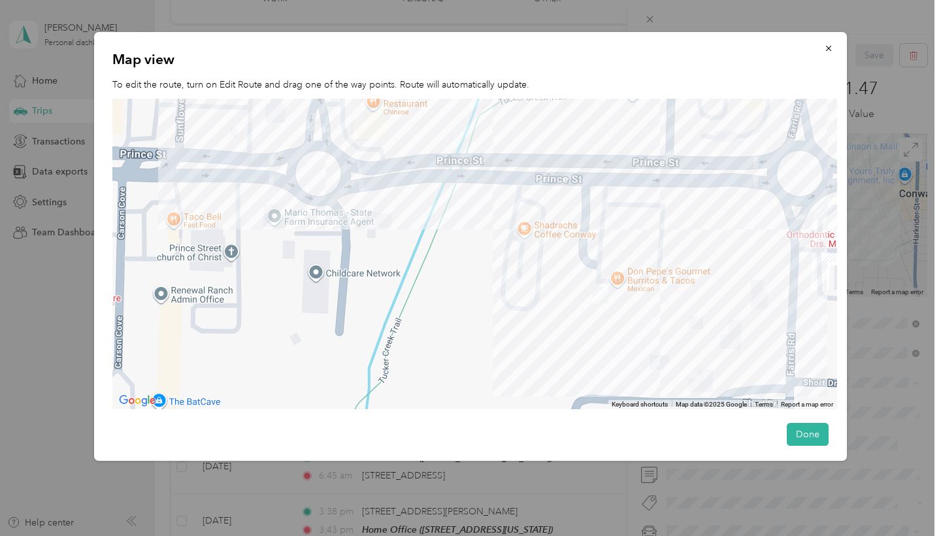
click at [601, 297] on img at bounding box center [600, 295] width 16 height 16
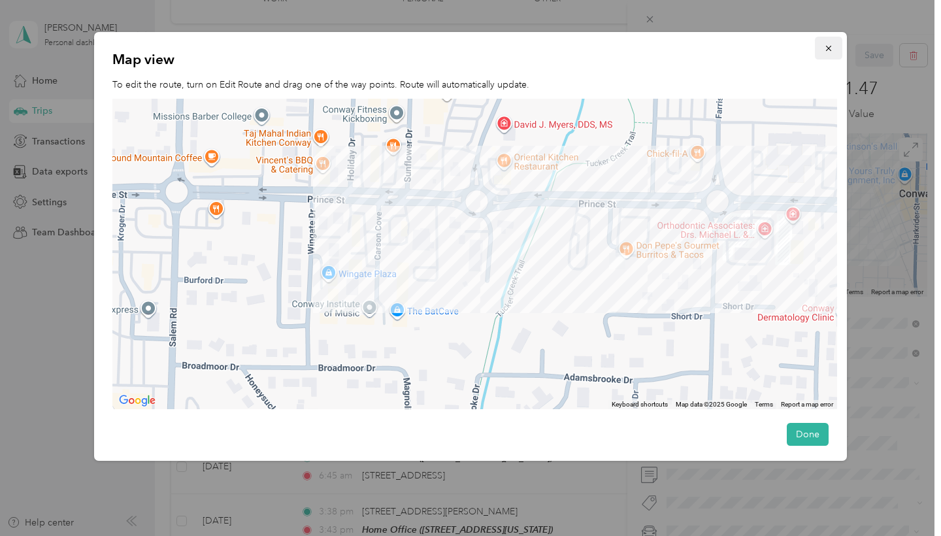
click at [828, 50] on icon "button" at bounding box center [828, 48] width 9 height 9
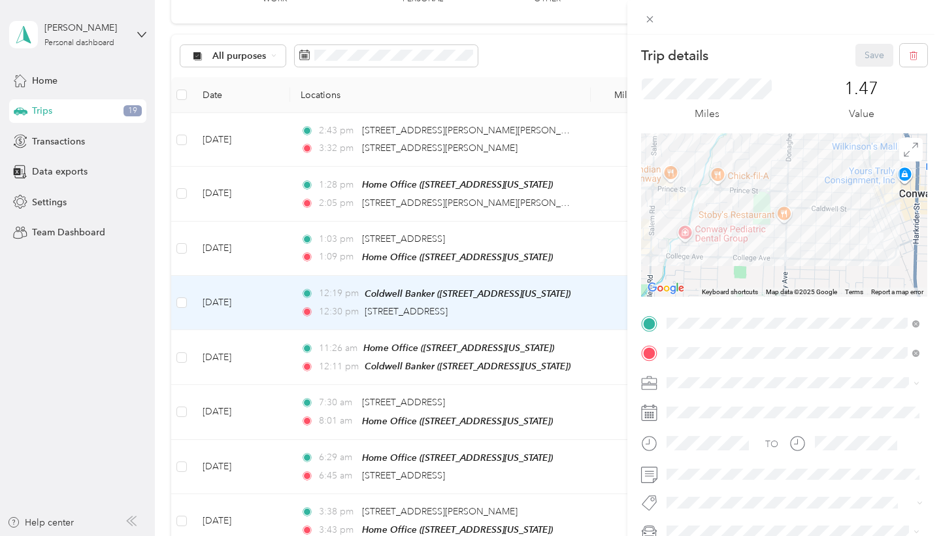
click at [582, 251] on div "Trip details Save This trip cannot be edited because it is either under review,…" at bounding box center [470, 268] width 941 height 536
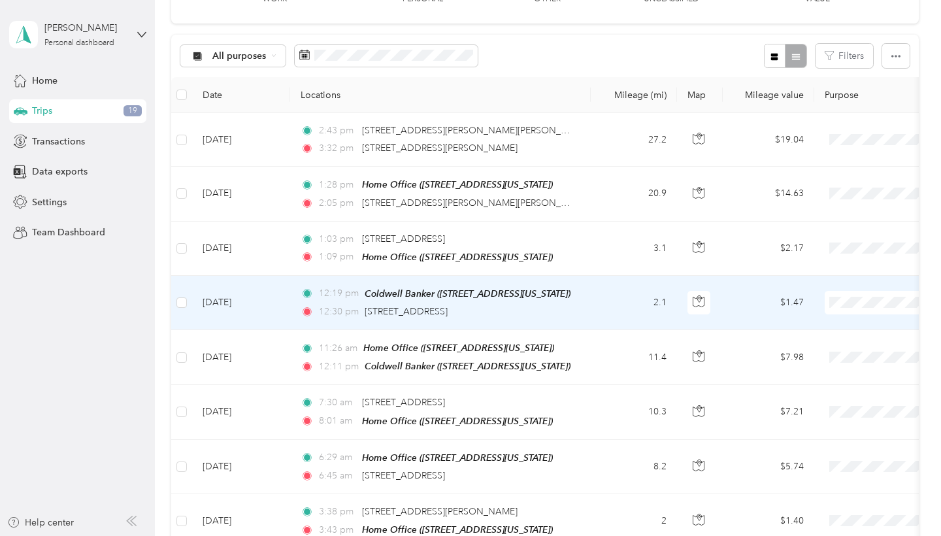
click at [590, 292] on td "12:19 pm Coldwell Banker (609 Locust Street, Conway, Arkansas) 12:30 pm 2525 Pr…" at bounding box center [440, 303] width 301 height 54
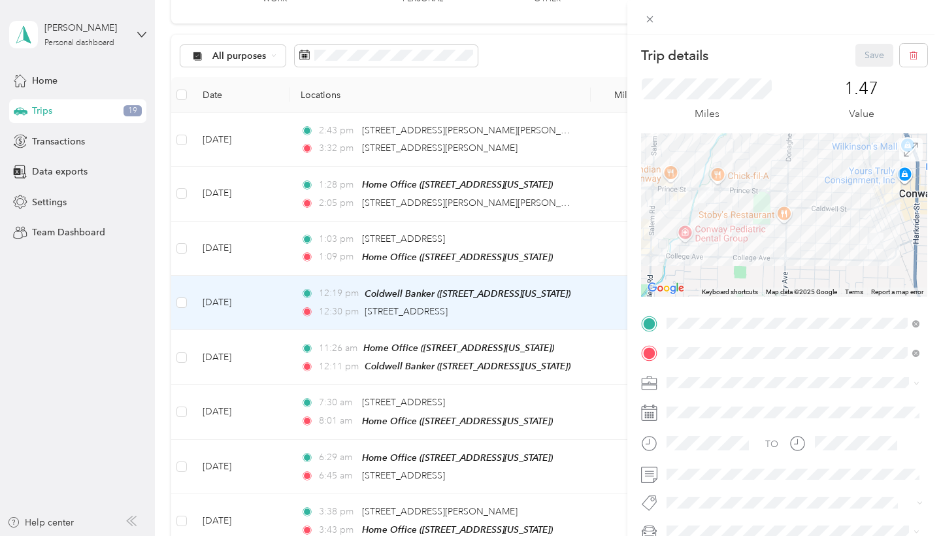
click at [907, 148] on icon at bounding box center [911, 150] width 14 height 14
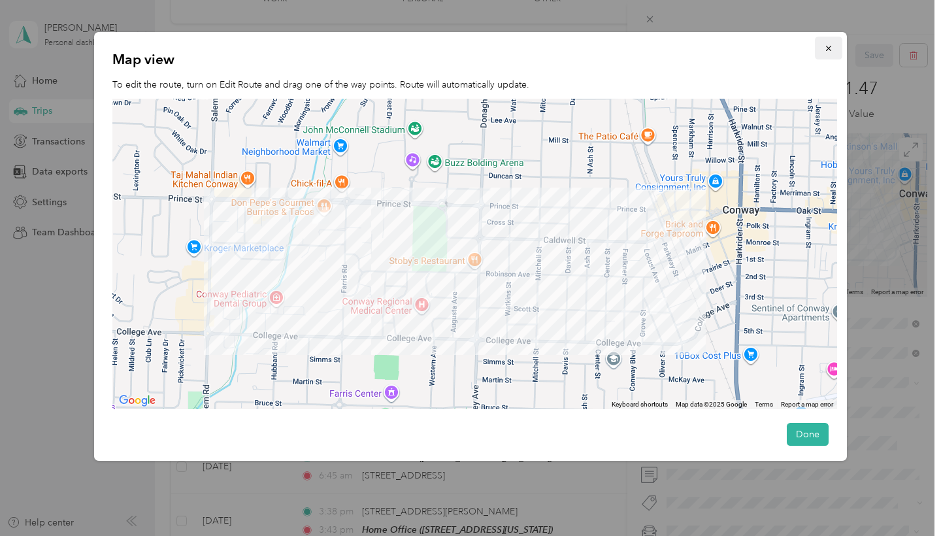
click at [828, 50] on icon "button" at bounding box center [828, 48] width 9 height 9
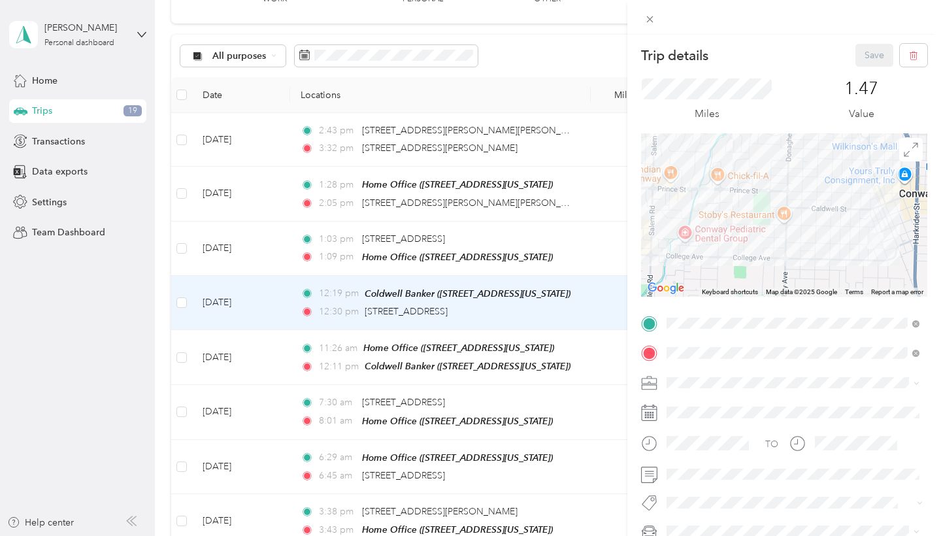
click at [587, 347] on div "Trip details Save This trip cannot be edited because it is either under review,…" at bounding box center [470, 268] width 941 height 536
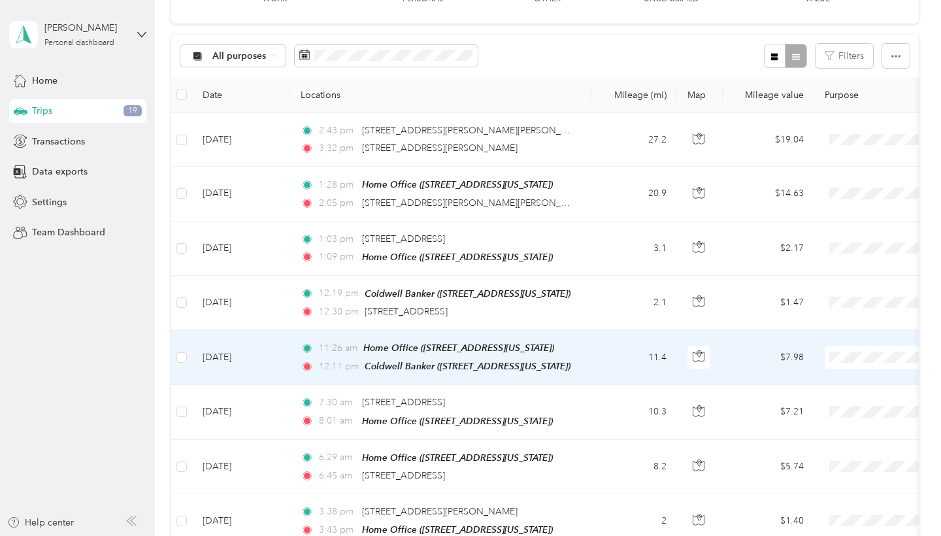
click at [595, 348] on td "11.4" at bounding box center [634, 357] width 86 height 55
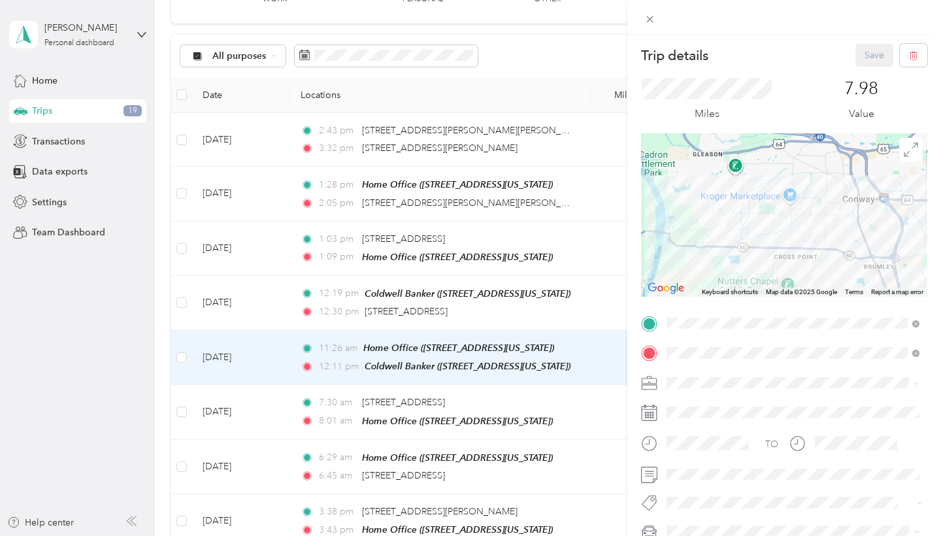
click at [570, 305] on div "Trip details Save This trip cannot be edited because it is either under review,…" at bounding box center [470, 268] width 941 height 536
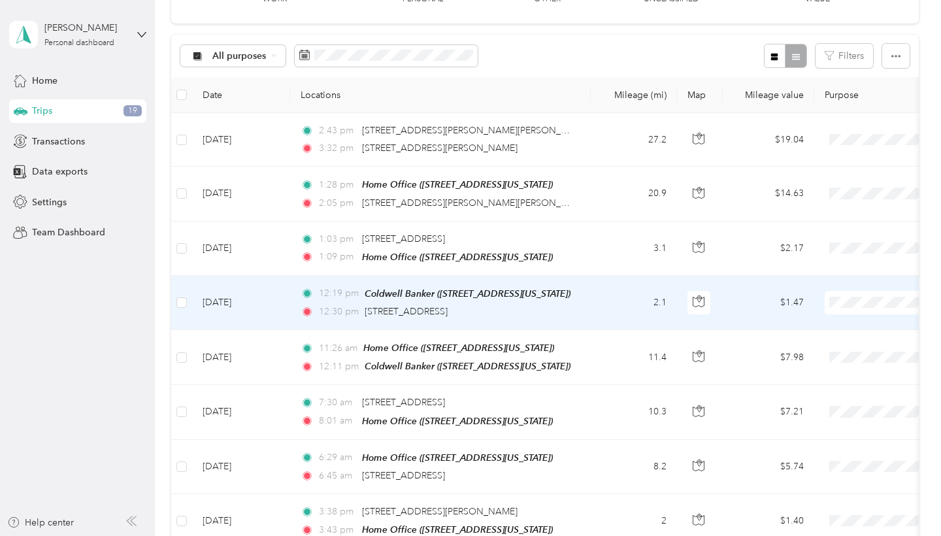
click at [587, 296] on td "12:19 pm Coldwell Banker (609 Locust Street, Conway, Arkansas) 12:30 pm 2525 Pr…" at bounding box center [440, 303] width 301 height 54
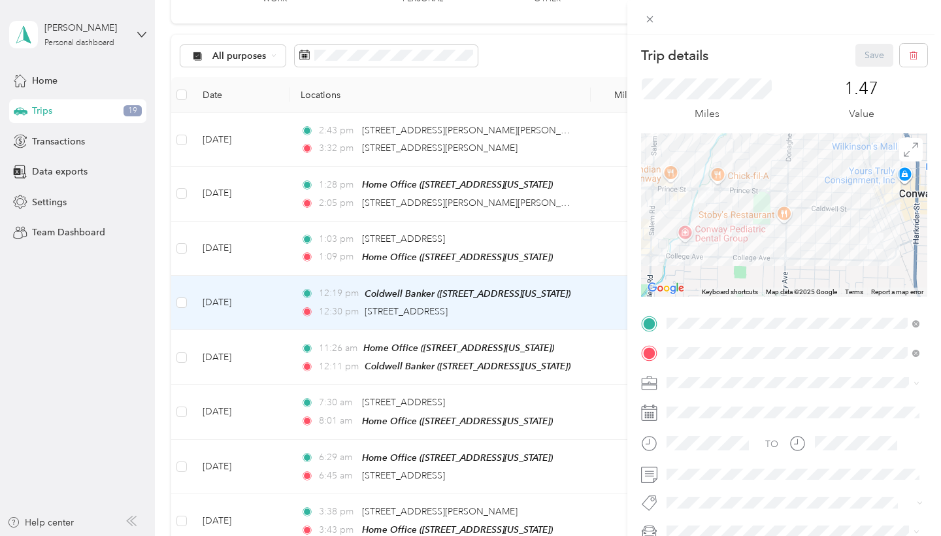
click at [575, 249] on div "Trip details Save This trip cannot be edited because it is either under review,…" at bounding box center [470, 268] width 941 height 536
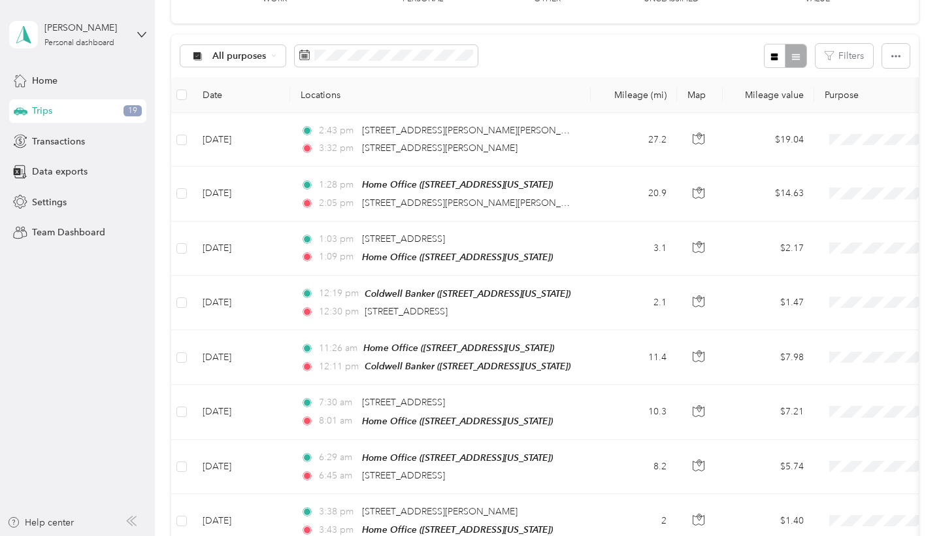
click at [569, 225] on td "1:03 pm 2525 Prince St, West Side, Conway, AR 1:09 pm Home Office (200 Merton D…" at bounding box center [440, 249] width 301 height 54
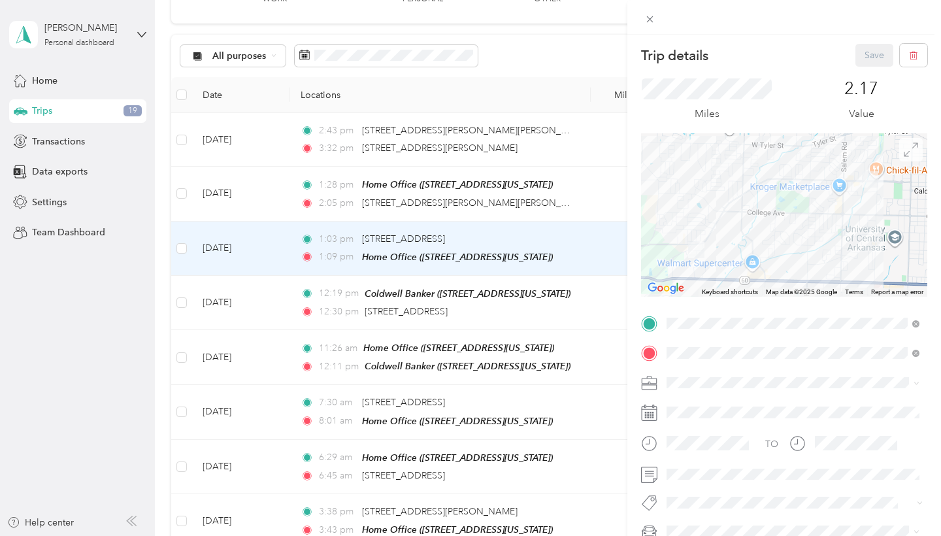
click at [907, 146] on icon at bounding box center [911, 150] width 14 height 14
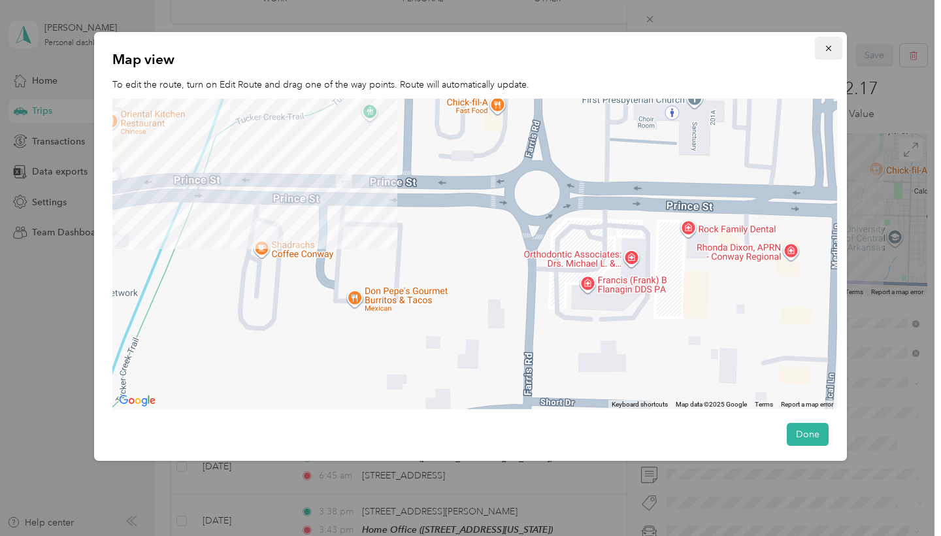
click at [827, 46] on icon "button" at bounding box center [828, 48] width 5 height 5
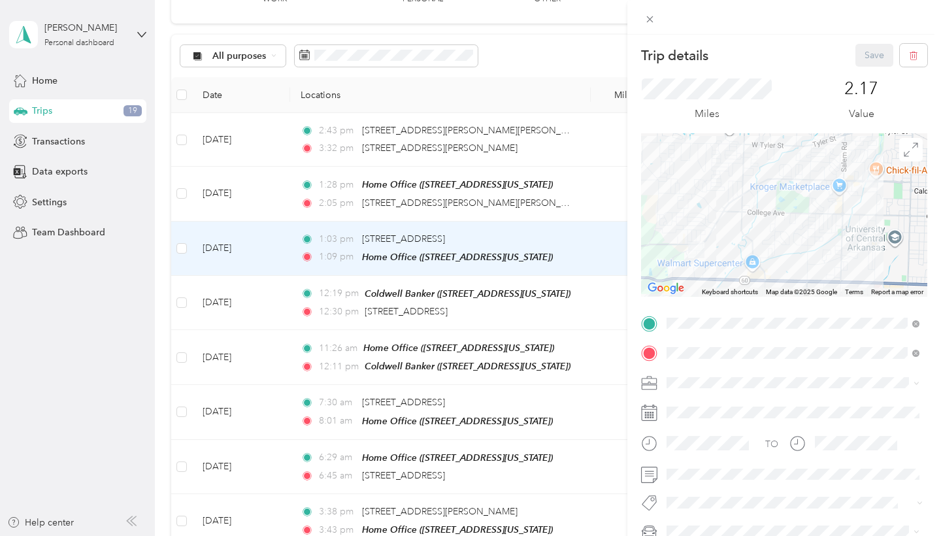
click at [130, 32] on div "Trip details Save This trip cannot be edited because it is either under review,…" at bounding box center [470, 268] width 941 height 536
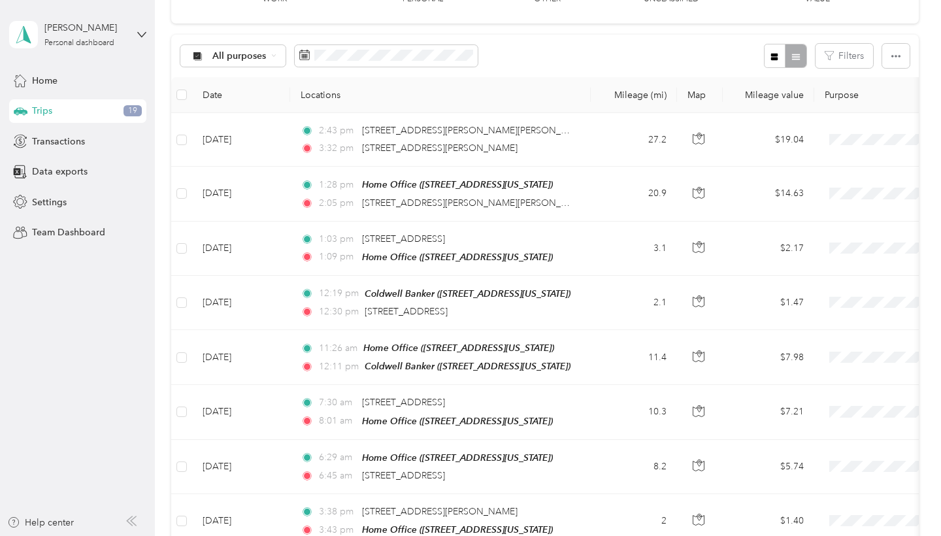
click at [140, 31] on icon at bounding box center [141, 34] width 9 height 9
click at [80, 99] on div "Log out" at bounding box center [183, 107] width 331 height 23
